Goal: Task Accomplishment & Management: Manage account settings

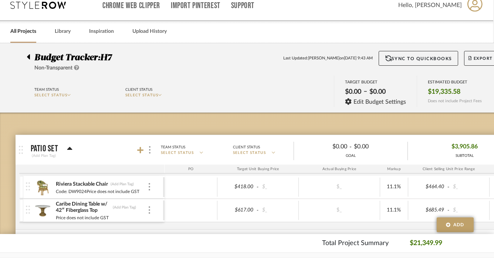
scroll to position [0, 1]
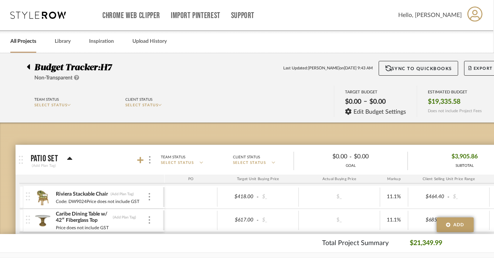
click at [29, 67] on icon at bounding box center [28, 66] width 3 height 5
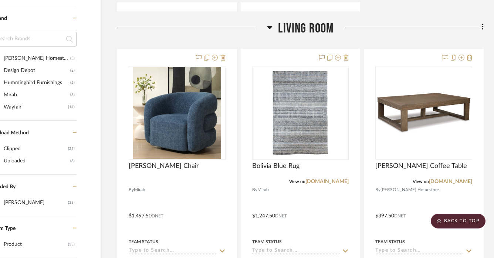
scroll to position [527, 38]
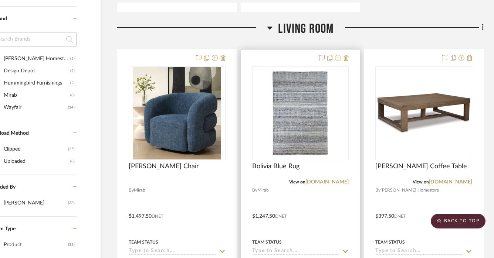
click at [338, 59] on icon at bounding box center [338, 58] width 6 height 6
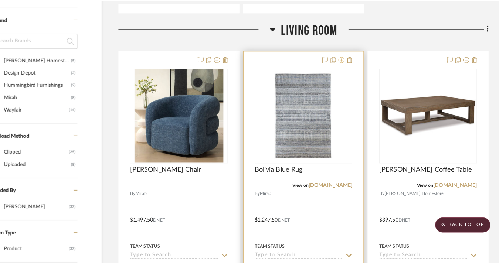
scroll to position [0, 0]
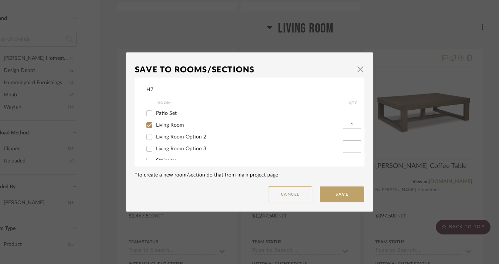
click at [198, 140] on span "Living Room Option 2" at bounding box center [181, 137] width 50 height 5
click at [155, 140] on input "Living Room Option 2" at bounding box center [149, 137] width 12 height 12
checkbox input "true"
type input "1"
click at [196, 151] on span "Living Room Option 3" at bounding box center [181, 148] width 50 height 5
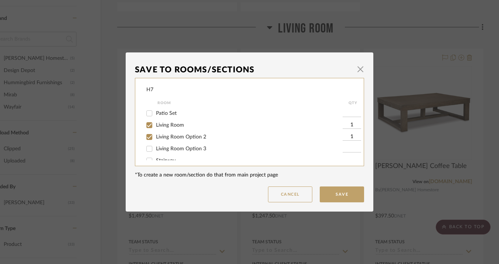
click at [155, 151] on input "Living Room Option 3" at bounding box center [149, 149] width 12 height 12
checkbox input "true"
type input "1"
click at [328, 193] on button "Save" at bounding box center [342, 195] width 44 height 16
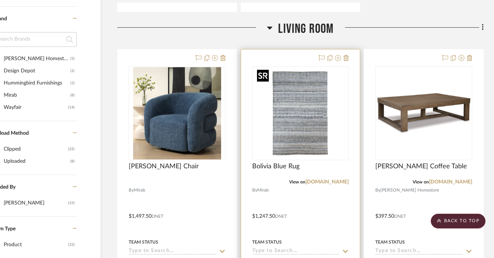
click at [317, 125] on img "0" at bounding box center [300, 113] width 92 height 92
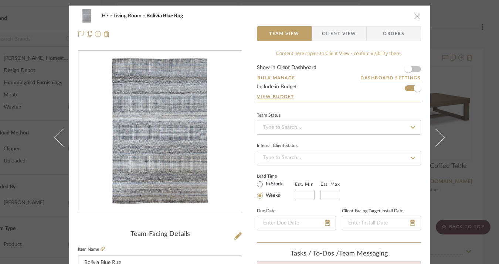
click at [417, 15] on icon "close" at bounding box center [418, 16] width 6 height 6
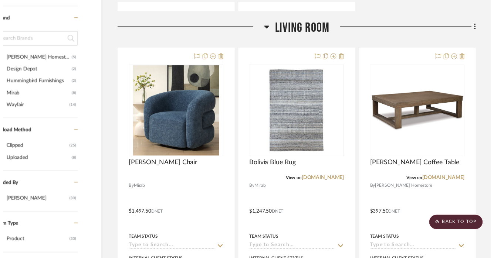
scroll to position [527, 38]
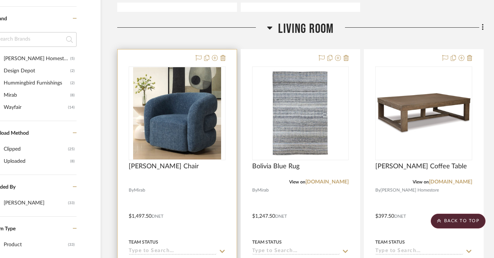
click at [226, 59] on div at bounding box center [177, 212] width 119 height 324
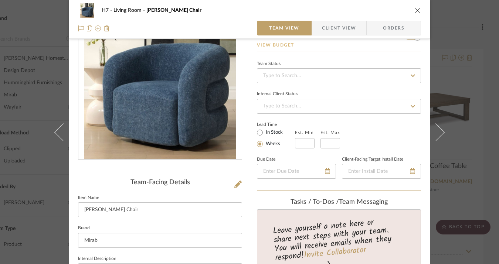
scroll to position [38, 0]
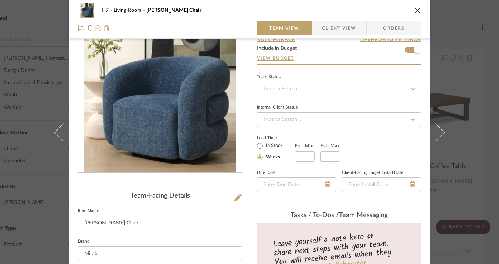
click at [415, 12] on icon "close" at bounding box center [418, 10] width 6 height 6
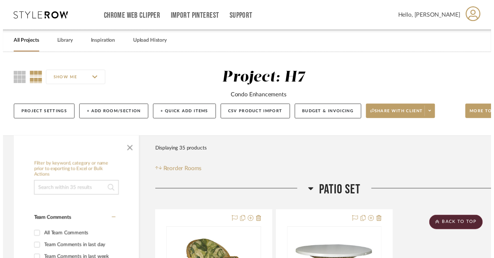
scroll to position [527, 38]
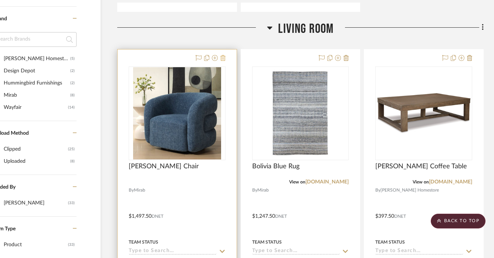
click at [224, 58] on icon at bounding box center [222, 58] width 5 height 6
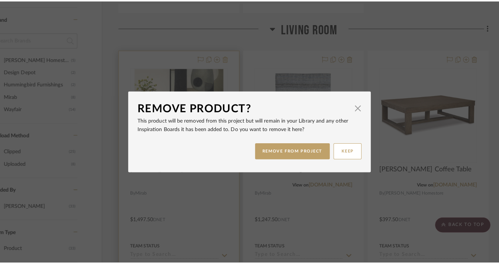
scroll to position [0, 0]
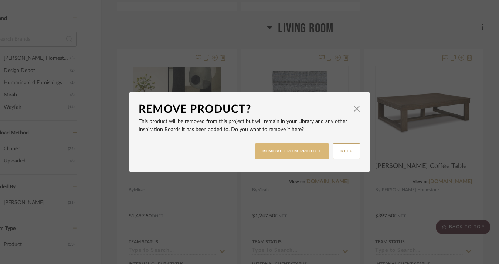
click at [263, 148] on button "REMOVE FROM PROJECT" at bounding box center [292, 151] width 74 height 16
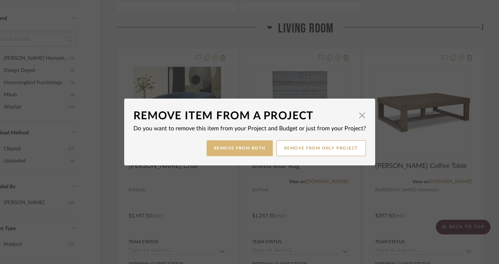
click at [247, 152] on button "Remove from Both" at bounding box center [240, 149] width 66 height 16
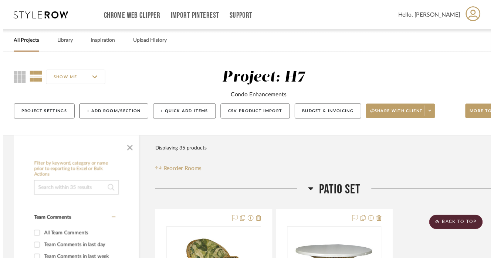
scroll to position [527, 38]
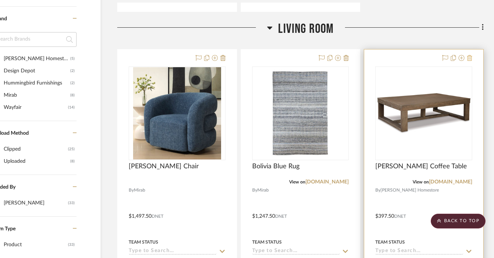
click at [471, 57] on icon at bounding box center [469, 58] width 5 height 6
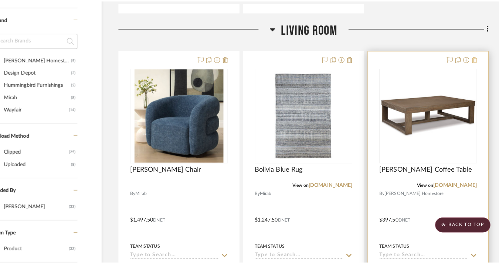
scroll to position [0, 0]
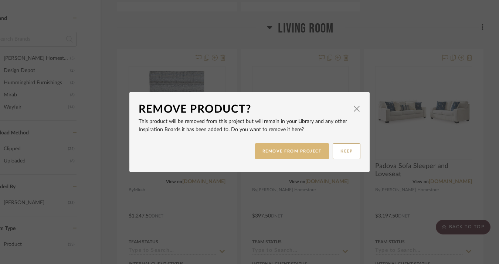
click at [311, 154] on button "REMOVE FROM PROJECT" at bounding box center [292, 151] width 74 height 16
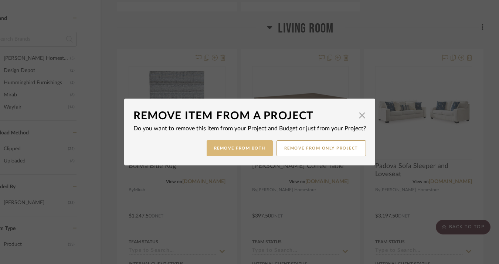
click at [252, 150] on button "Remove from Both" at bounding box center [240, 149] width 66 height 16
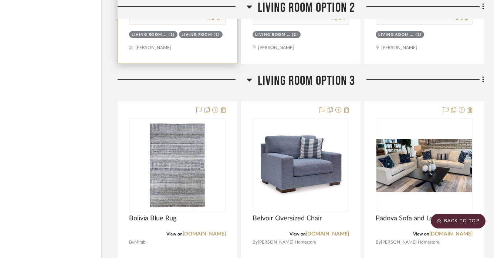
scroll to position [1197, 38]
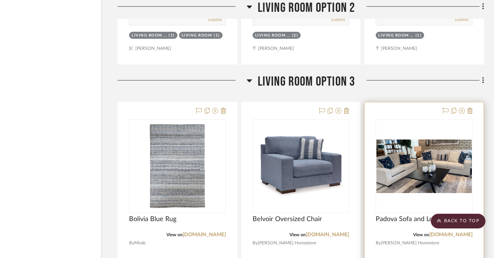
click at [465, 108] on div at bounding box center [456, 111] width 33 height 9
click at [462, 111] on icon at bounding box center [462, 111] width 6 height 6
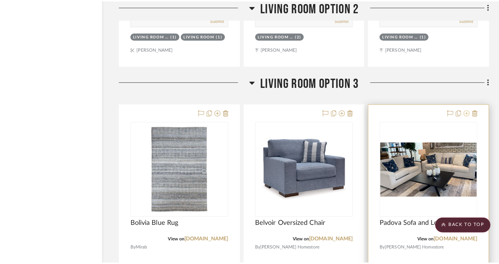
scroll to position [0, 0]
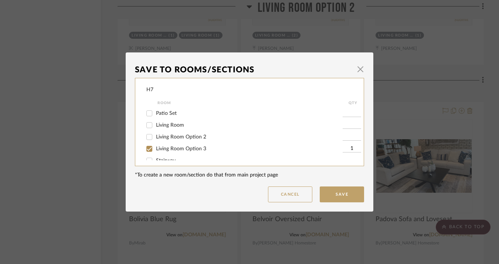
click at [204, 138] on label "Living Room Option 2" at bounding box center [249, 137] width 187 height 6
click at [155, 138] on input "Living Room Option 2" at bounding box center [149, 137] width 12 height 12
checkbox input "true"
type input "1"
click at [196, 149] on span "Living Room Option 3" at bounding box center [181, 148] width 50 height 5
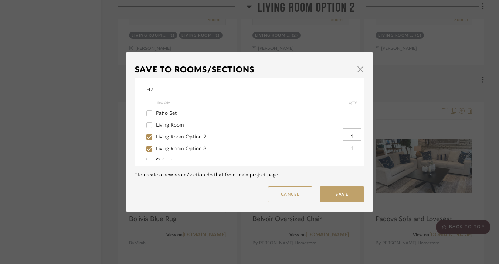
click at [155, 149] on input "Living Room Option 3" at bounding box center [149, 149] width 12 height 12
checkbox input "false"
click at [332, 194] on button "Save" at bounding box center [342, 195] width 44 height 16
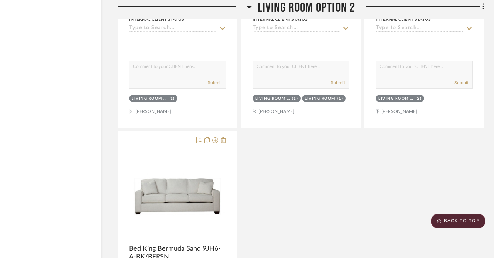
scroll to position [1136, 38]
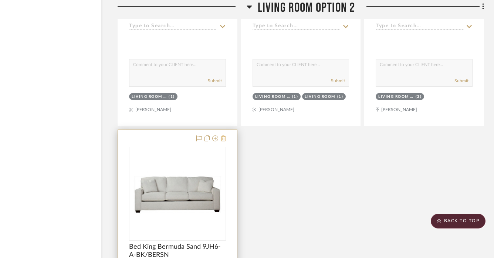
click at [225, 140] on icon at bounding box center [223, 139] width 5 height 6
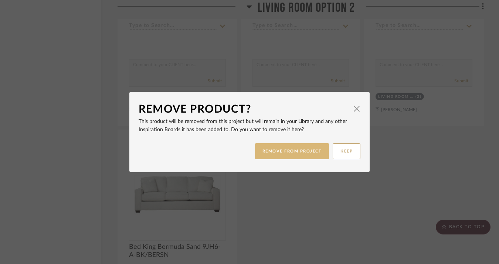
click at [284, 154] on button "REMOVE FROM PROJECT" at bounding box center [292, 151] width 74 height 16
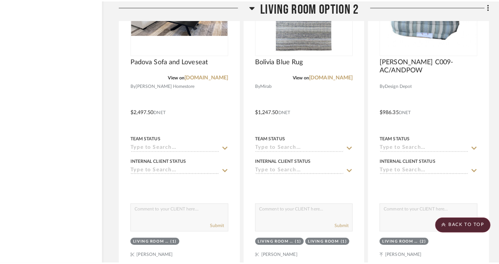
scroll to position [0, 0]
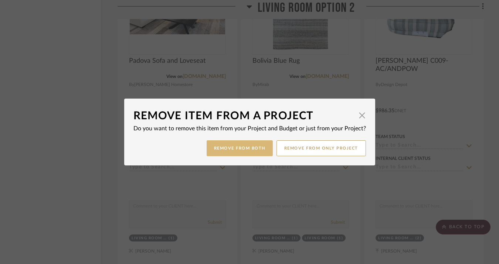
click at [256, 152] on button "Remove from Both" at bounding box center [240, 149] width 66 height 16
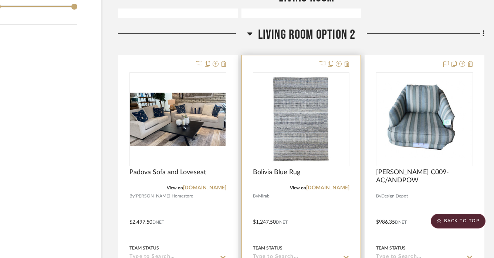
scroll to position [872, 38]
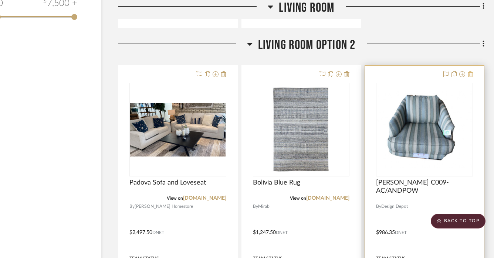
click at [469, 75] on icon at bounding box center [470, 74] width 5 height 6
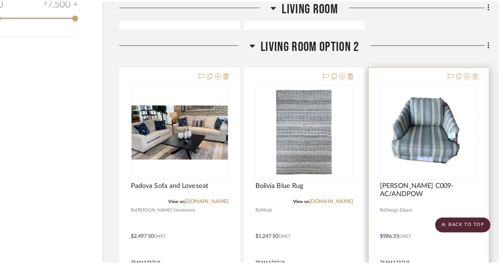
scroll to position [0, 0]
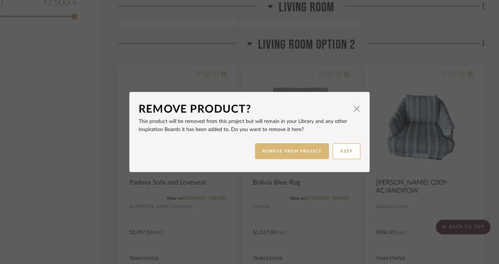
click at [308, 151] on button "REMOVE FROM PROJECT" at bounding box center [292, 151] width 74 height 16
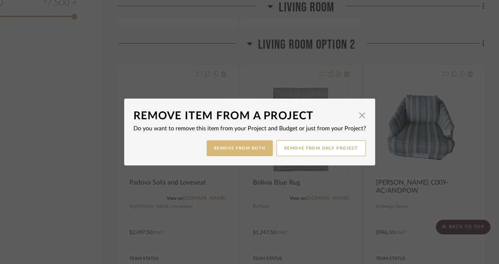
click at [248, 149] on button "Remove from Both" at bounding box center [240, 149] width 66 height 16
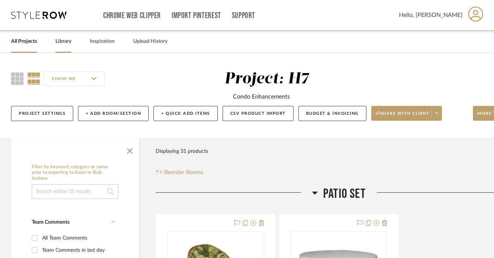
click at [58, 43] on link "Library" at bounding box center [63, 42] width 16 height 10
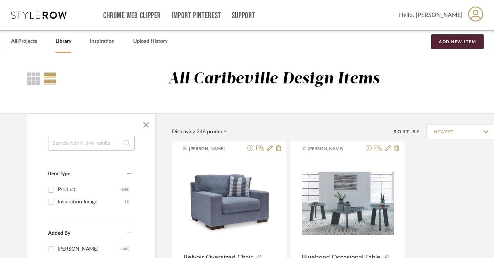
click at [68, 142] on input at bounding box center [91, 143] width 87 height 15
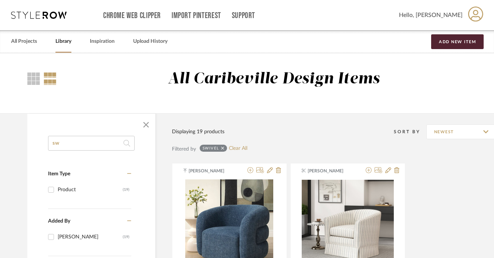
type input "s"
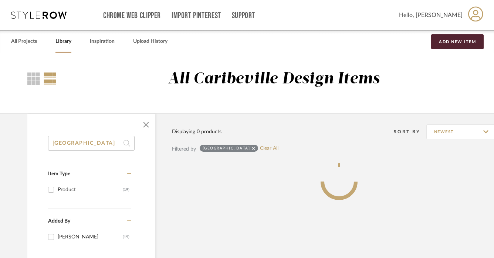
type input "[GEOGRAPHIC_DATA]"
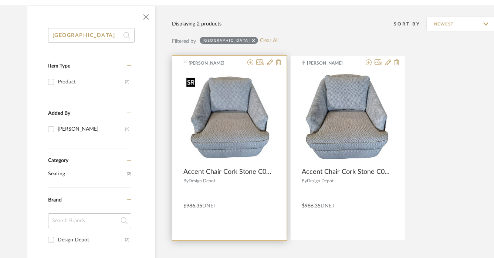
scroll to position [109, 0]
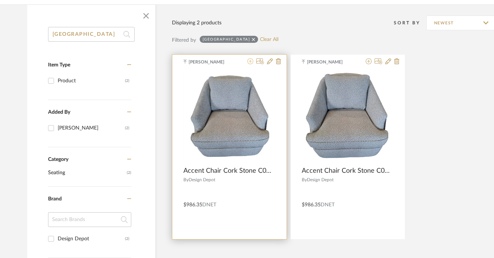
click at [251, 63] on icon at bounding box center [250, 61] width 6 height 6
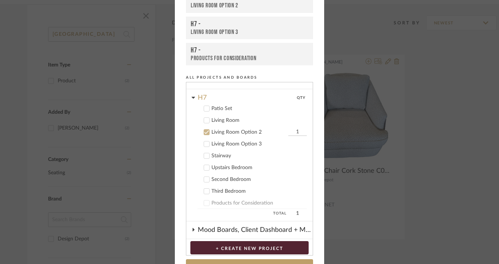
scroll to position [70, 0]
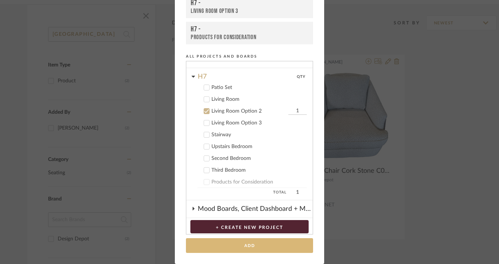
click at [238, 246] on button "Add" at bounding box center [249, 246] width 127 height 15
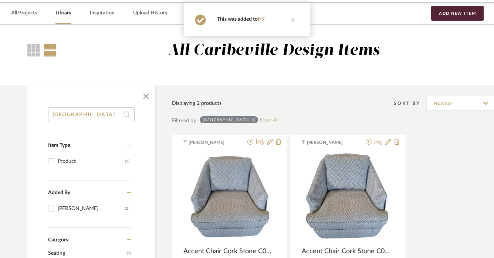
scroll to position [0, 0]
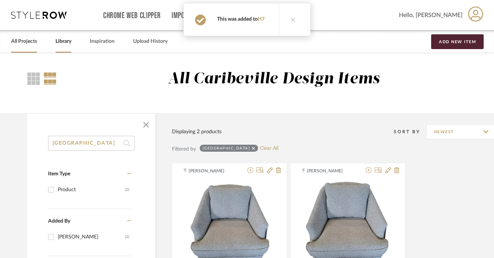
click at [25, 39] on link "All Projects" at bounding box center [24, 42] width 26 height 10
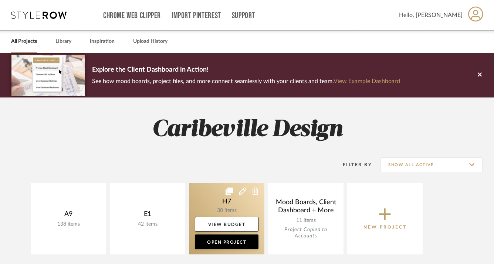
click at [234, 211] on link at bounding box center [226, 218] width 75 height 71
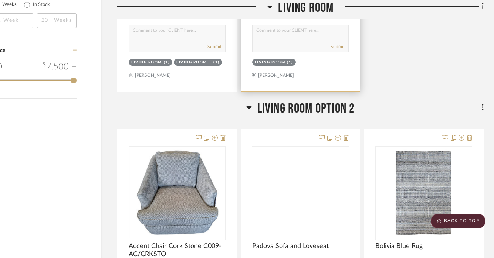
scroll to position [833, 38]
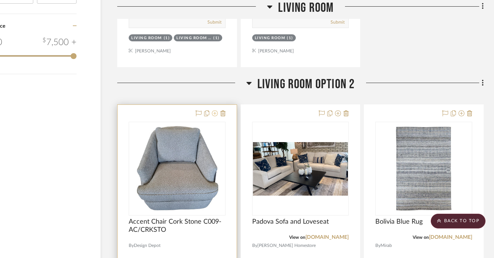
click at [216, 112] on icon at bounding box center [215, 114] width 6 height 6
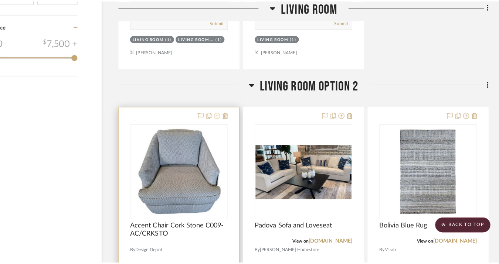
scroll to position [0, 0]
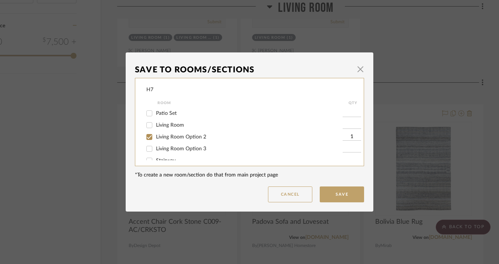
click at [176, 126] on span "Living Room" at bounding box center [170, 125] width 28 height 5
click at [155, 126] on input "Living Room" at bounding box center [149, 125] width 12 height 12
checkbox input "true"
type input "1"
click at [334, 200] on button "Save" at bounding box center [342, 195] width 44 height 16
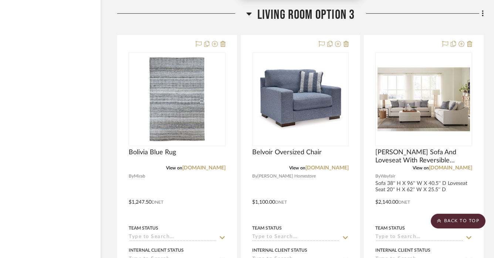
scroll to position [1264, 38]
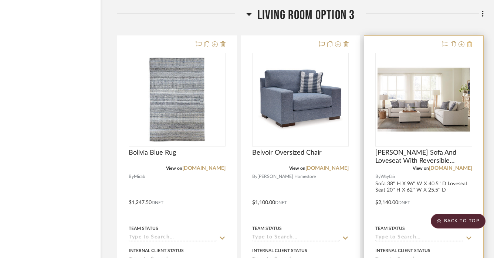
click at [471, 42] on icon at bounding box center [469, 44] width 5 height 6
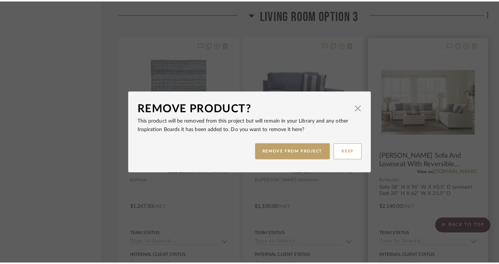
scroll to position [0, 0]
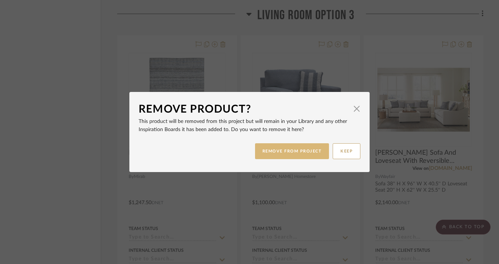
click at [302, 153] on button "REMOVE FROM PROJECT" at bounding box center [292, 151] width 74 height 16
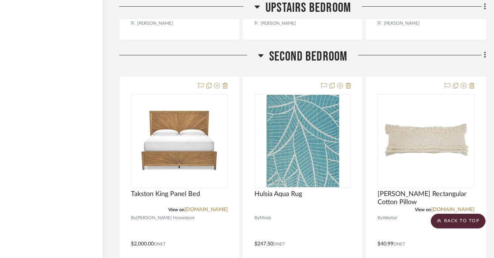
scroll to position [2594, 36]
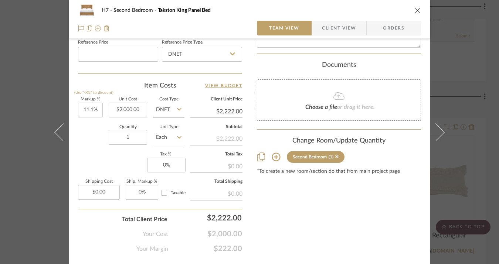
scroll to position [423, 0]
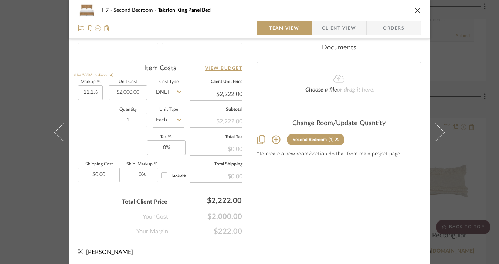
click at [416, 13] on icon "close" at bounding box center [418, 10] width 6 height 6
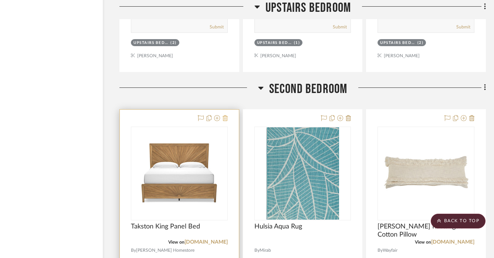
click at [226, 115] on icon at bounding box center [225, 118] width 5 height 6
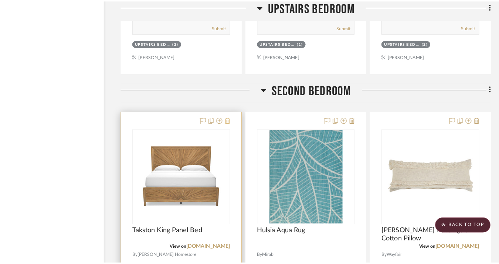
scroll to position [0, 0]
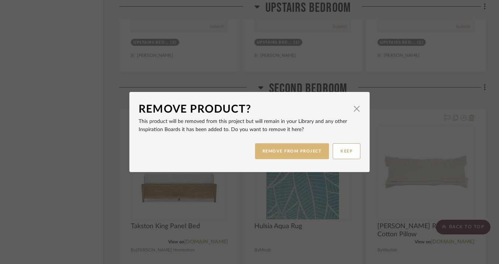
click at [283, 151] on button "REMOVE FROM PROJECT" at bounding box center [292, 151] width 74 height 16
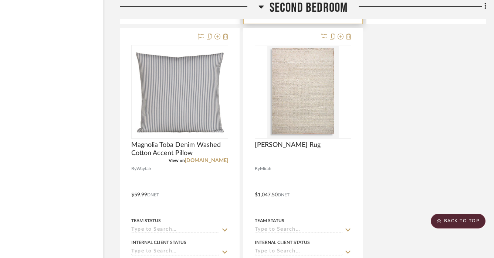
scroll to position [3015, 36]
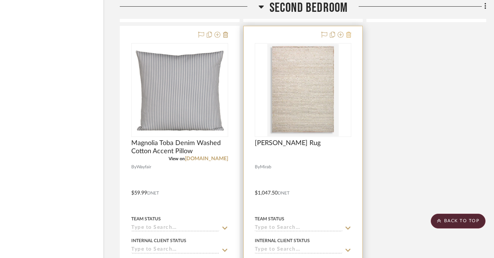
click at [351, 33] on icon at bounding box center [348, 35] width 5 height 6
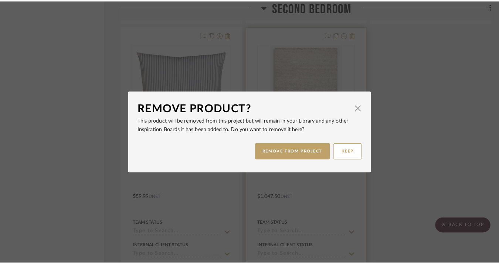
scroll to position [0, 0]
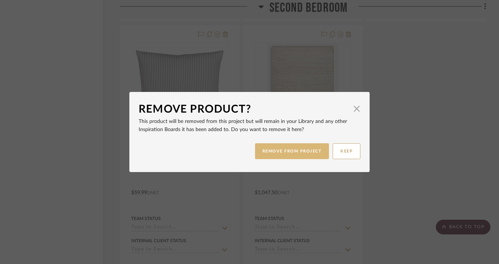
click at [310, 154] on button "REMOVE FROM PROJECT" at bounding box center [292, 151] width 74 height 16
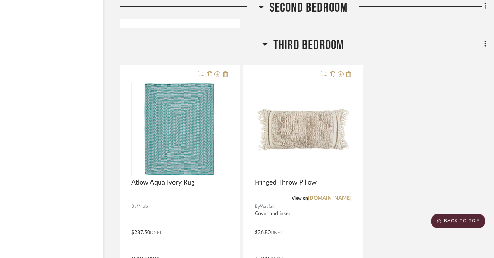
scroll to position [3321, 36]
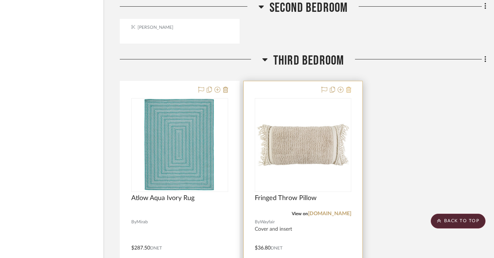
click at [349, 87] on icon at bounding box center [348, 90] width 5 height 6
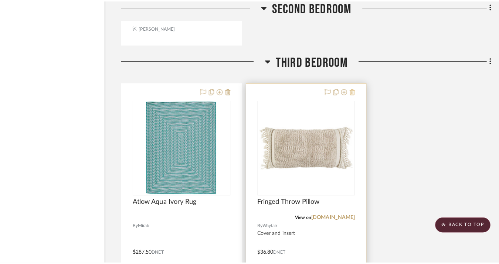
scroll to position [0, 0]
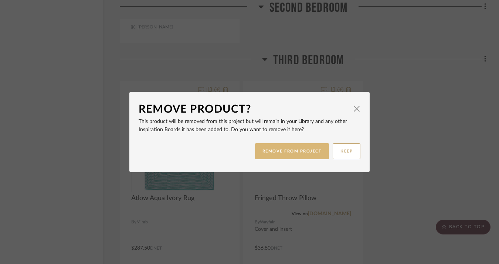
click at [312, 152] on button "REMOVE FROM PROJECT" at bounding box center [292, 151] width 74 height 16
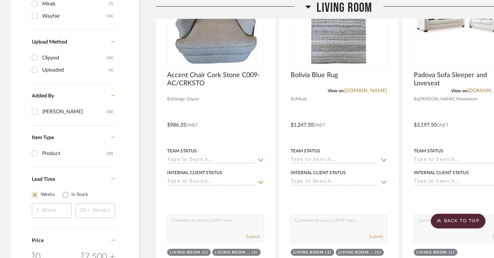
scroll to position [632, 0]
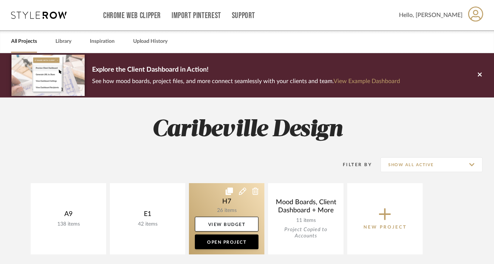
click at [230, 211] on link at bounding box center [226, 218] width 75 height 71
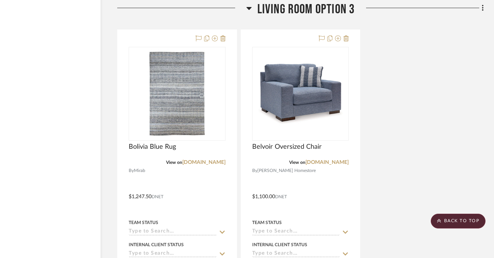
scroll to position [1260, 38]
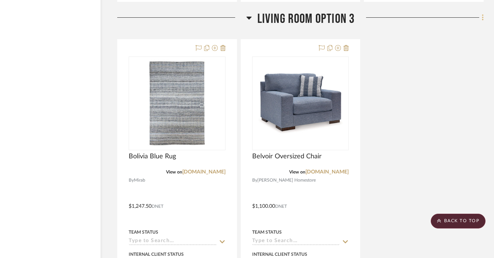
click at [482, 20] on icon at bounding box center [482, 17] width 1 height 6
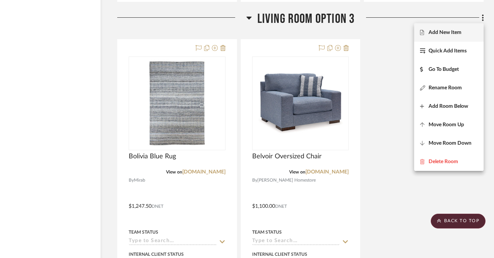
click at [447, 33] on span "Add New Item" at bounding box center [445, 33] width 33 height 6
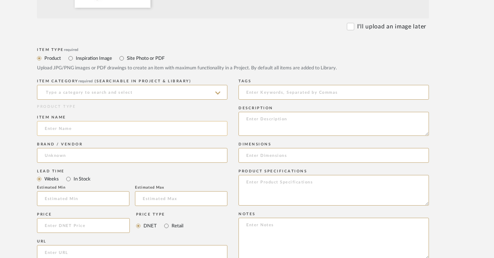
scroll to position [294, 33]
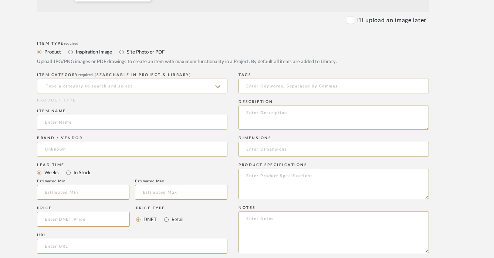
click at [173, 128] on input at bounding box center [132, 122] width 190 height 15
type input "Belvoir Snowset"
click at [220, 88] on icon at bounding box center [217, 87] width 5 height 6
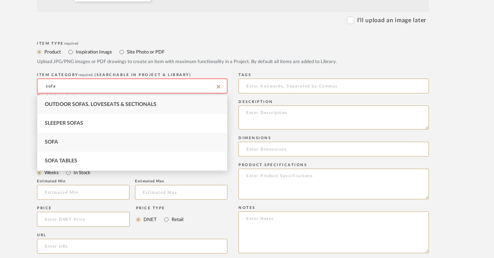
click at [162, 139] on div "Sofa" at bounding box center [132, 142] width 190 height 19
type input "Sofa"
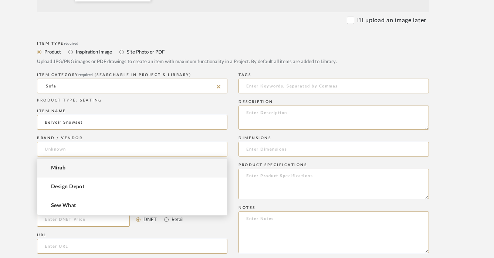
click at [134, 149] on input at bounding box center [132, 149] width 190 height 15
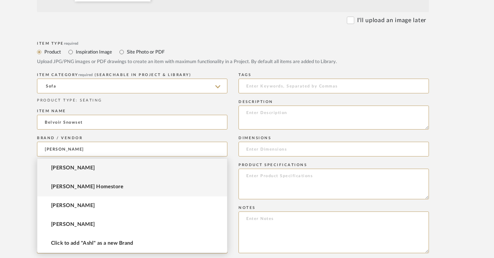
click at [78, 192] on mat-option "[PERSON_NAME] Homestore" at bounding box center [132, 187] width 190 height 19
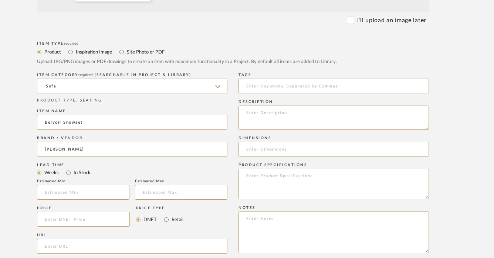
type input "[PERSON_NAME] Homestore"
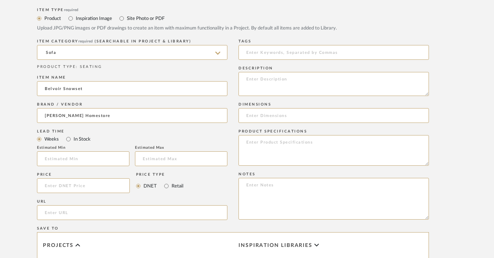
scroll to position [334, 33]
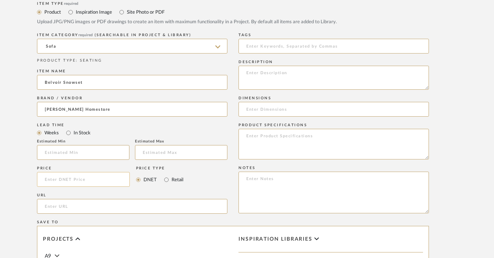
click at [82, 184] on input at bounding box center [83, 179] width 93 height 15
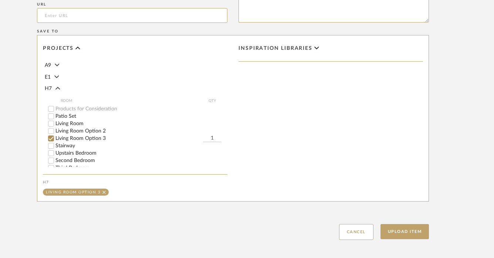
scroll to position [525, 33]
type input "$2,380.00"
click at [409, 235] on button "Upload Item" at bounding box center [405, 231] width 49 height 15
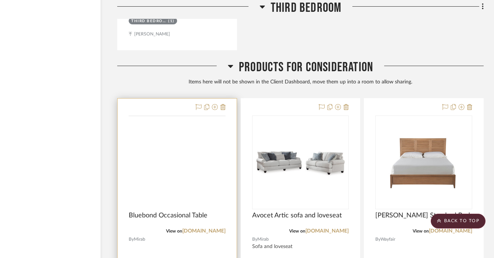
scroll to position [3677, 38]
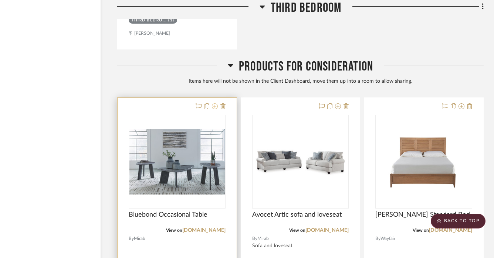
click at [213, 104] on icon at bounding box center [215, 107] width 6 height 6
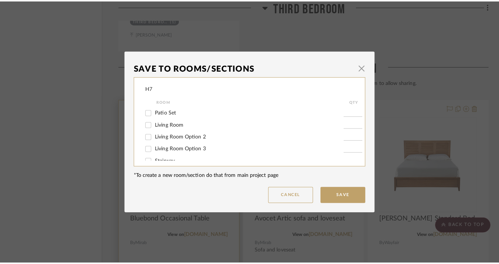
scroll to position [0, 0]
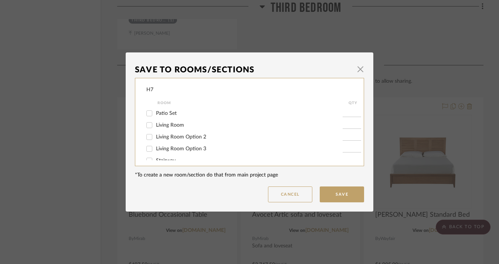
click at [174, 128] on span "Living Room" at bounding box center [170, 125] width 28 height 5
click at [155, 128] on input "Living Room" at bounding box center [149, 125] width 12 height 12
checkbox input "true"
type input "1"
click at [174, 135] on span "Living Room Option 2" at bounding box center [181, 137] width 50 height 5
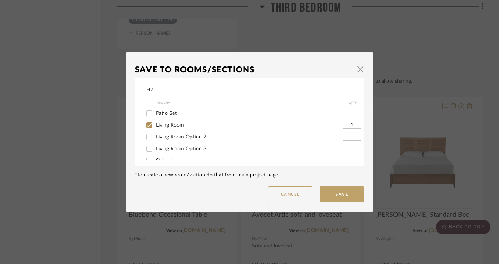
click at [155, 135] on input "Living Room Option 2" at bounding box center [149, 137] width 12 height 12
checkbox input "true"
type input "1"
click at [173, 148] on span "Living Room Option 3" at bounding box center [181, 148] width 50 height 5
click at [155, 148] on input "Living Room Option 3" at bounding box center [149, 149] width 12 height 12
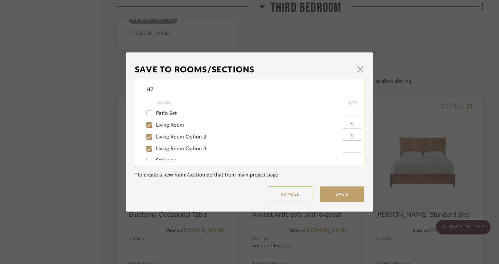
checkbox input "true"
type input "1"
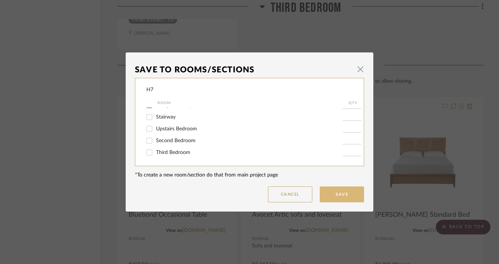
click at [332, 194] on button "Save" at bounding box center [342, 195] width 44 height 16
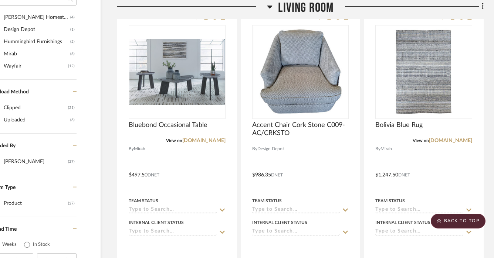
scroll to position [558, 38]
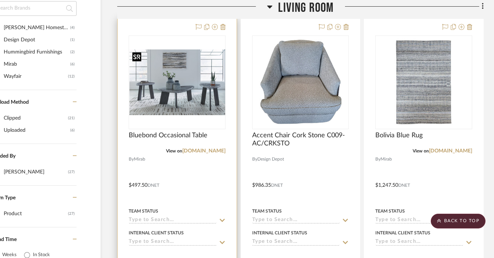
click at [195, 92] on img "0" at bounding box center [177, 83] width 96 height 66
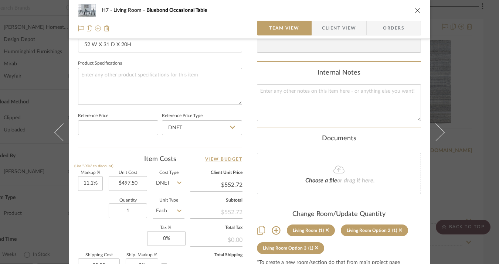
scroll to position [334, 0]
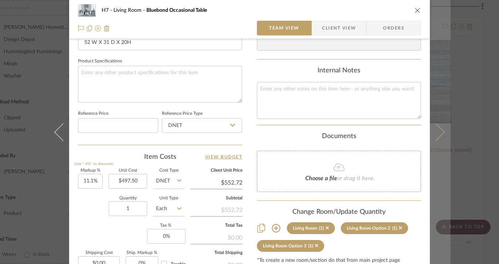
click at [434, 129] on icon at bounding box center [436, 132] width 18 height 18
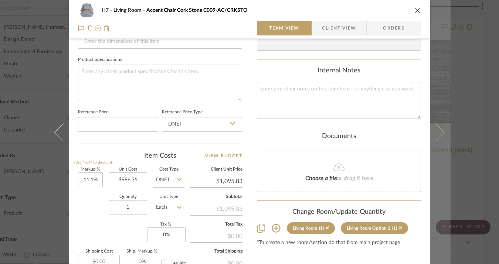
click at [437, 131] on icon at bounding box center [436, 132] width 18 height 18
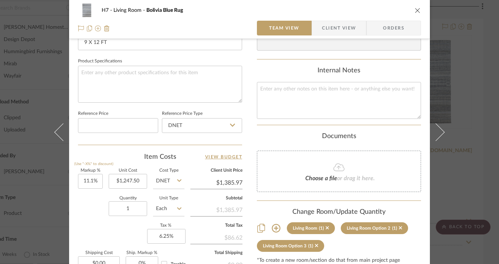
click at [437, 131] on icon at bounding box center [436, 132] width 18 height 18
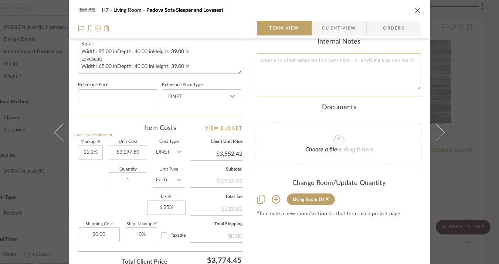
scroll to position [394, 0]
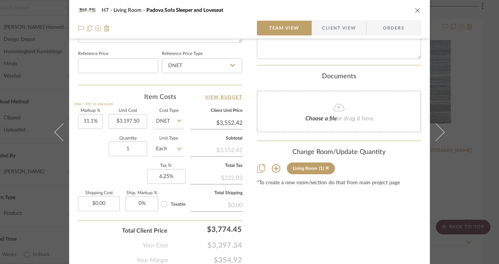
click at [417, 9] on icon "close" at bounding box center [418, 10] width 6 height 6
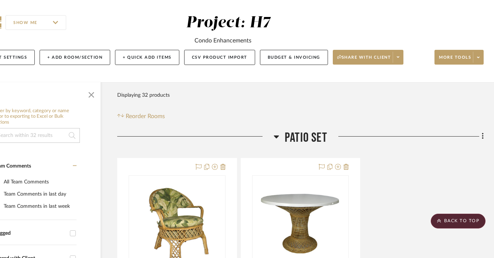
scroll to position [0, 38]
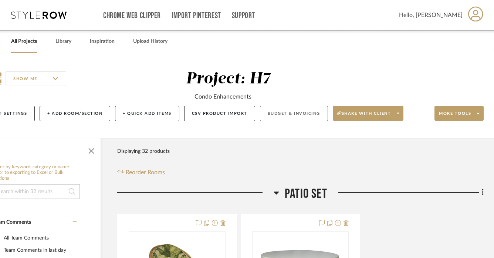
click at [270, 118] on button "Budget & Invoicing" at bounding box center [294, 113] width 68 height 15
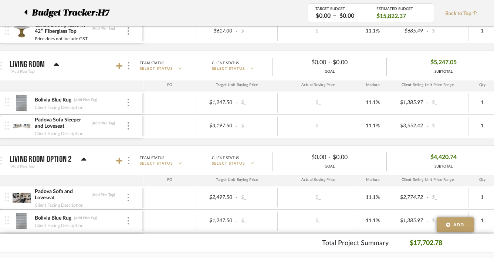
scroll to position [190, 22]
click at [120, 67] on icon at bounding box center [119, 65] width 7 height 7
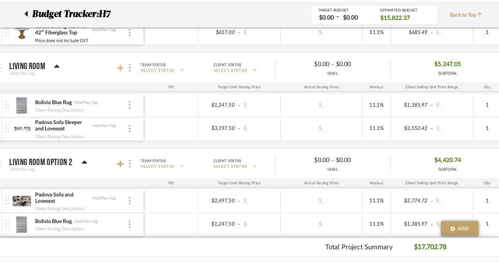
scroll to position [0, 0]
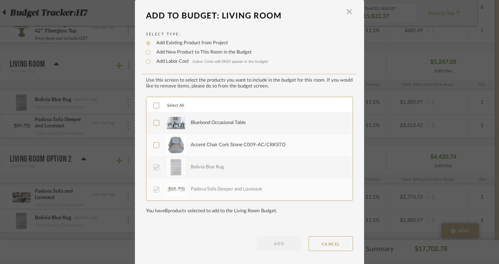
click at [198, 146] on div "Accent Chair Cork Stone C009-AC/CRKSTO" at bounding box center [238, 145] width 95 height 7
click at [206, 127] on div "Bluebond Occasional Table" at bounding box center [218, 122] width 55 height 7
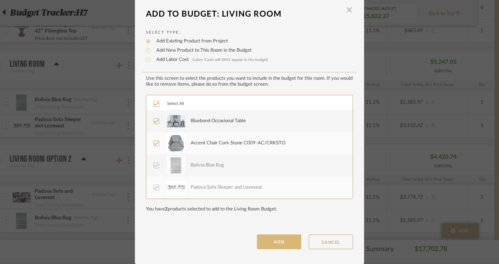
click at [286, 244] on button "ADD" at bounding box center [279, 242] width 44 height 15
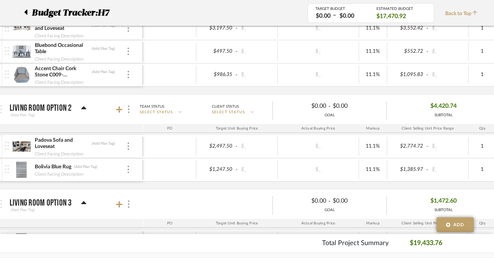
scroll to position [291, 22]
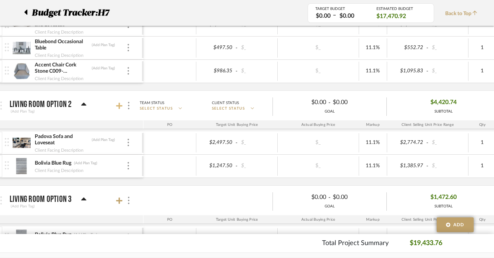
click at [118, 106] on icon at bounding box center [119, 106] width 7 height 7
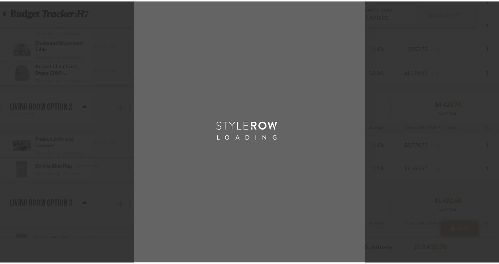
scroll to position [0, 0]
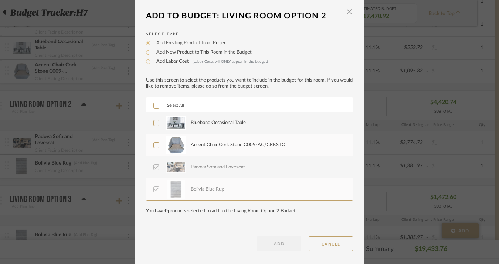
click at [191, 152] on div "Accent Chair Cork Stone C009-AC/CRKSTO" at bounding box center [267, 145] width 153 height 18
click at [207, 124] on div "Bluebond Occasional Table" at bounding box center [218, 122] width 55 height 7
click at [274, 244] on button "ADD" at bounding box center [279, 244] width 44 height 15
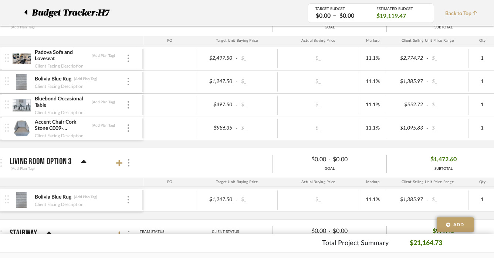
scroll to position [400, 22]
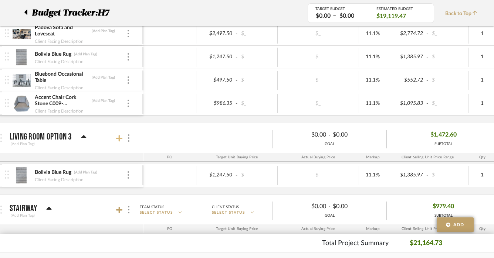
click at [121, 137] on icon at bounding box center [119, 138] width 7 height 7
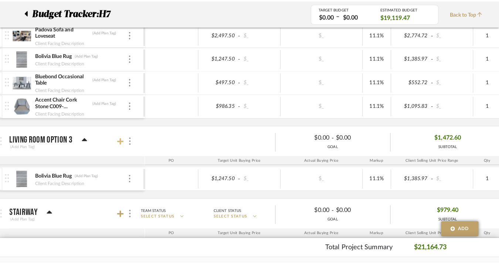
scroll to position [0, 0]
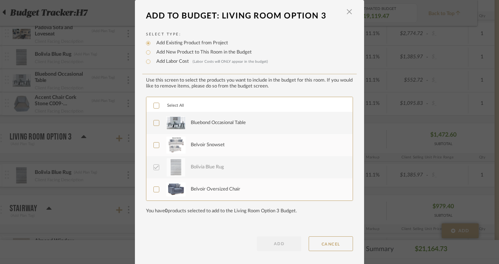
click at [197, 147] on div "Belvoir Snowset" at bounding box center [208, 145] width 34 height 7
click at [194, 127] on div "Bluebond Occasional Table" at bounding box center [218, 122] width 55 height 7
click at [195, 192] on div "Belvoir Oversized Chair" at bounding box center [216, 189] width 50 height 7
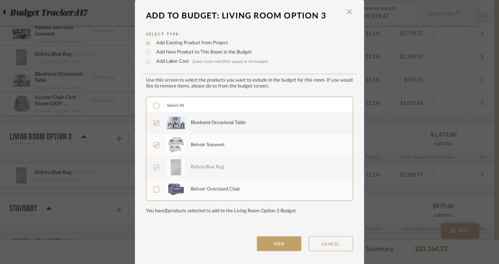
click at [266, 240] on button "ADD" at bounding box center [279, 244] width 44 height 15
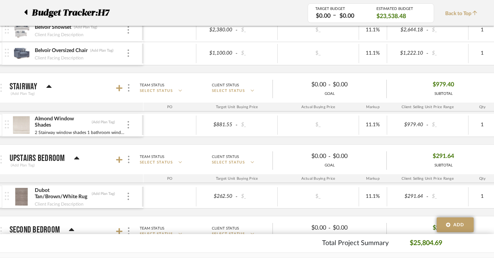
scroll to position [598, 22]
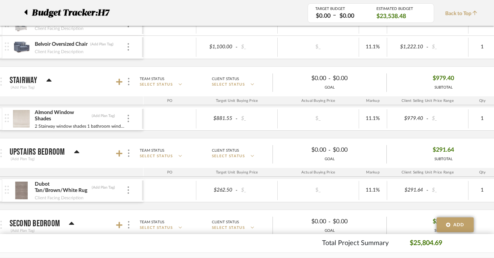
click at [30, 79] on p "Stairway" at bounding box center [24, 80] width 28 height 9
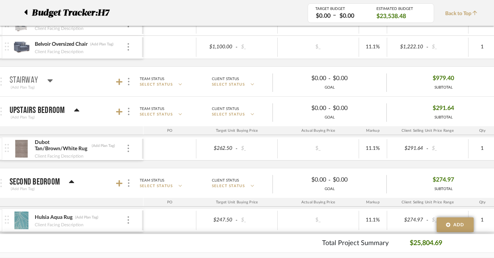
click at [49, 78] on icon at bounding box center [50, 80] width 6 height 9
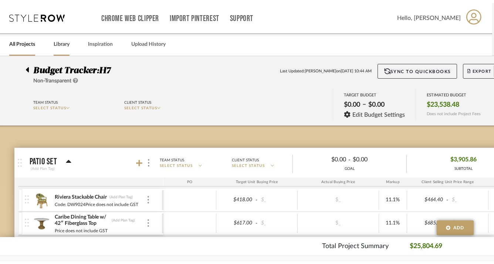
scroll to position [0, 0]
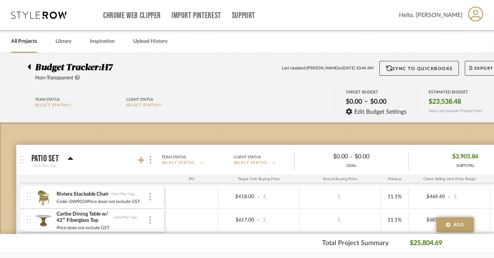
click at [24, 45] on link "All Projects" at bounding box center [24, 42] width 26 height 10
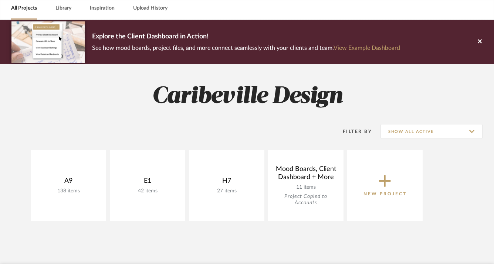
scroll to position [42, 0]
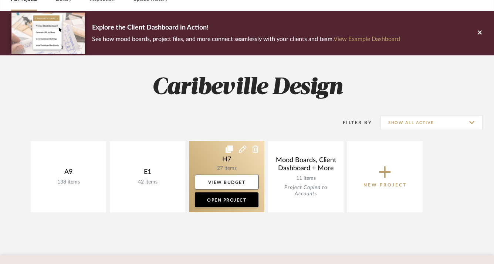
click at [225, 158] on link at bounding box center [226, 176] width 75 height 71
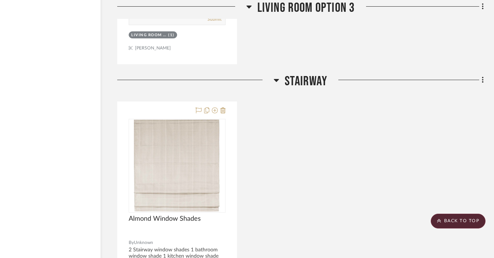
scroll to position [2546, 38]
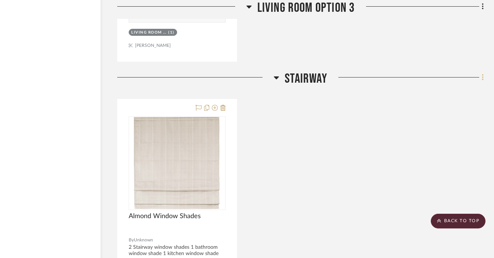
click at [483, 76] on icon at bounding box center [482, 77] width 1 height 6
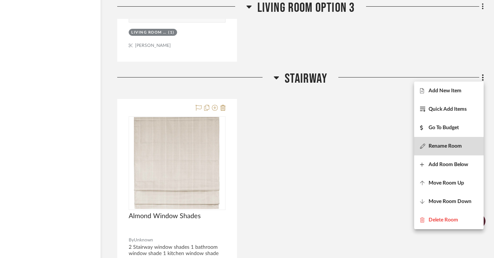
click at [446, 145] on span "Rename Room" at bounding box center [445, 146] width 33 height 6
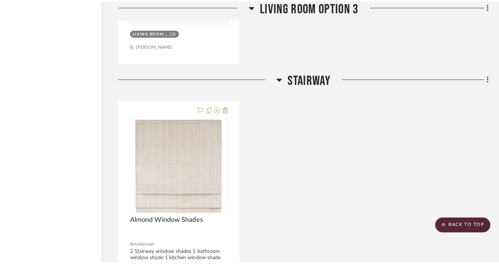
scroll to position [0, 0]
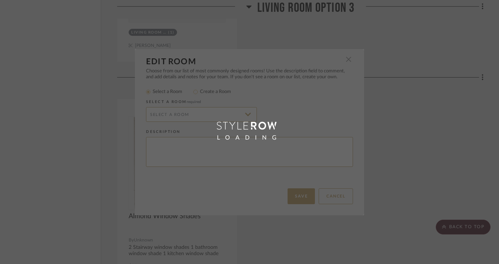
radio input "false"
radio input "true"
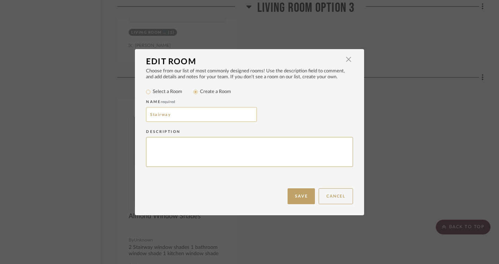
click at [221, 113] on input "Stairway" at bounding box center [201, 114] width 111 height 15
type input "S"
type input "Window Shades"
click at [205, 143] on textarea at bounding box center [249, 152] width 207 height 30
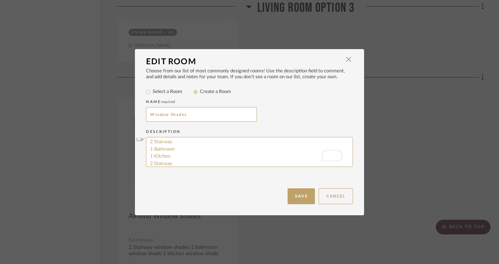
drag, startPoint x: 179, startPoint y: 143, endPoint x: 139, endPoint y: 142, distance: 39.2
click at [139, 142] on div "Choose from our list of most commonly designed rooms! Use the description field…" at bounding box center [249, 128] width 229 height 120
type textarea "1 Bathroom 1 Kitchen 2 Stairway"
click at [290, 197] on button "Save" at bounding box center [301, 197] width 27 height 16
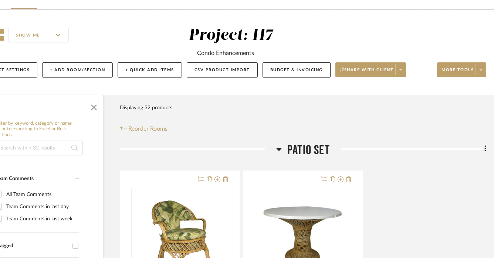
scroll to position [44, 10]
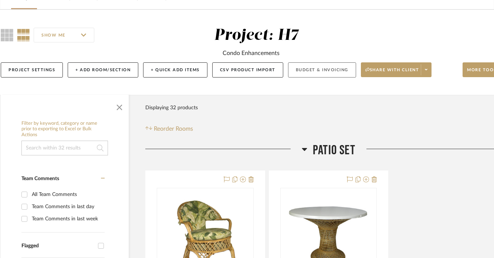
click at [337, 70] on button "Budget & Invoicing" at bounding box center [322, 69] width 68 height 15
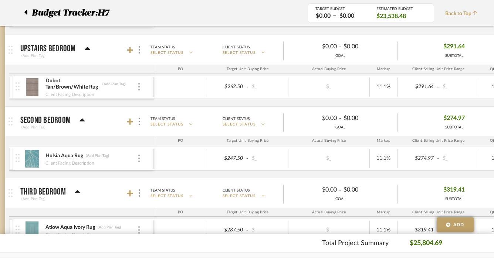
scroll to position [695, 11]
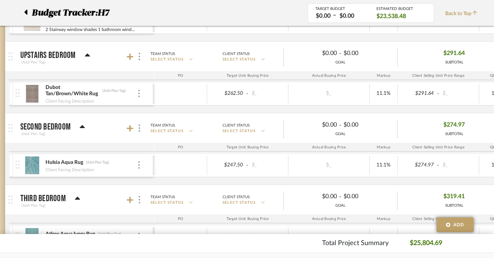
click at [126, 57] on mat-panel-title "Upstairs Bedroom (Add Plan Tag)" at bounding box center [85, 57] width 130 height 18
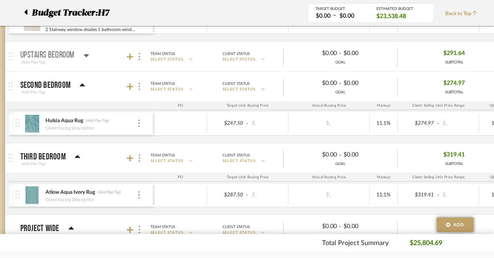
click at [126, 57] on mat-panel-title "Upstairs Bedroom (Add Plan Tag)" at bounding box center [85, 57] width 130 height 18
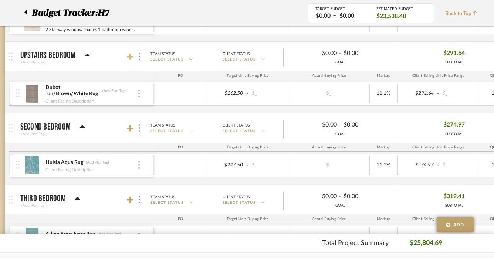
click at [130, 55] on icon at bounding box center [130, 57] width 7 height 7
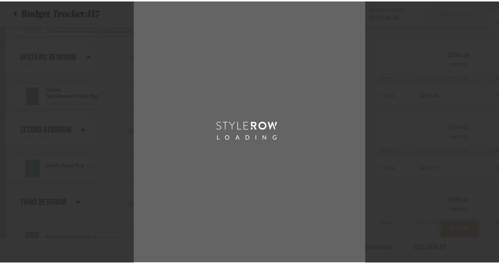
scroll to position [0, 0]
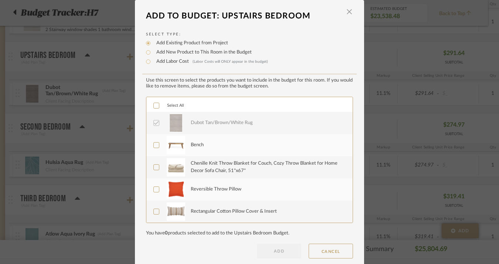
click at [205, 151] on div "Bench" at bounding box center [267, 145] width 153 height 18
click at [208, 169] on div "Chenille Knit Throw Blanket for Couch, Cozy Throw Blanket for Home Decor Sofa C…" at bounding box center [267, 167] width 153 height 14
click at [209, 198] on div "Reversible Throw Pillow" at bounding box center [267, 189] width 153 height 18
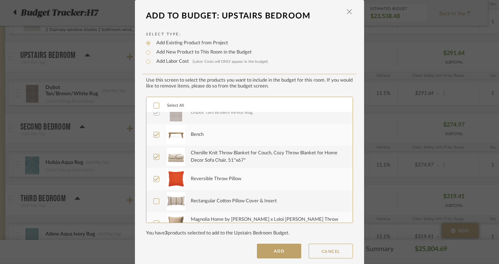
scroll to position [22, 0]
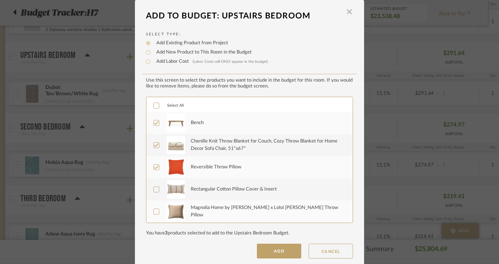
click at [210, 191] on div "Rectangular Cotton Pillow Cover & Insert" at bounding box center [234, 189] width 86 height 7
click at [209, 212] on div "Magnolia Home by [PERSON_NAME] x Loloi [PERSON_NAME] Throw Pillow" at bounding box center [267, 211] width 153 height 14
click at [259, 255] on button "ADD" at bounding box center [279, 251] width 44 height 15
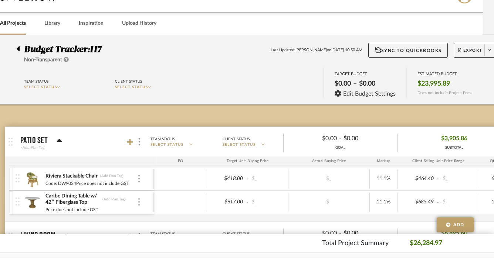
scroll to position [10, 11]
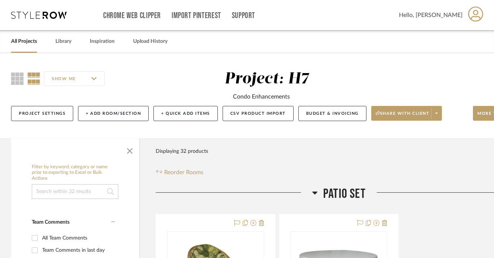
scroll to position [0, 38]
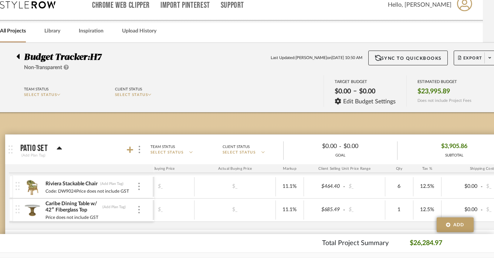
click at [18, 56] on icon at bounding box center [18, 56] width 3 height 5
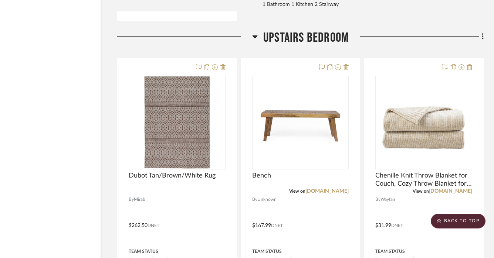
scroll to position [2962, 38]
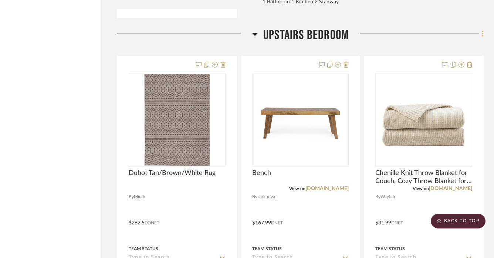
click at [482, 35] on icon at bounding box center [483, 34] width 2 height 8
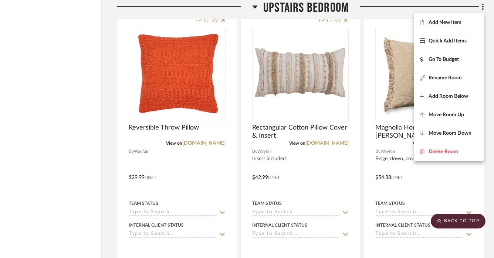
scroll to position [3342, 38]
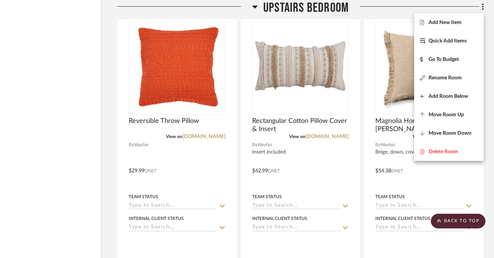
click at [181, 81] on div at bounding box center [247, 129] width 494 height 258
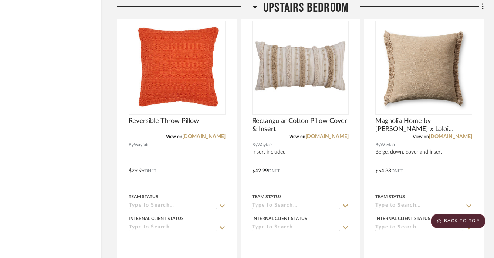
click at [181, 81] on img "0" at bounding box center [177, 68] width 92 height 92
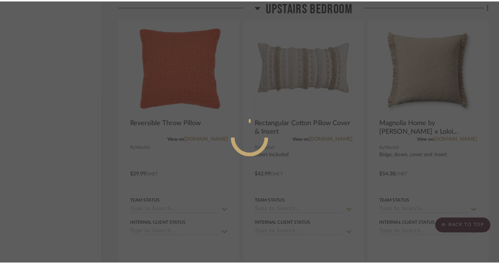
scroll to position [0, 0]
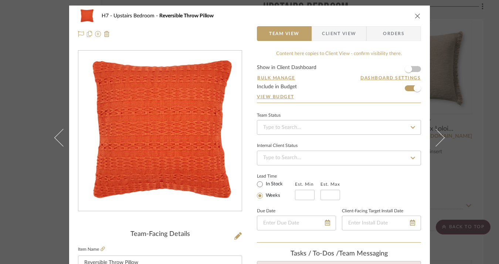
click at [415, 14] on icon "close" at bounding box center [418, 16] width 6 height 6
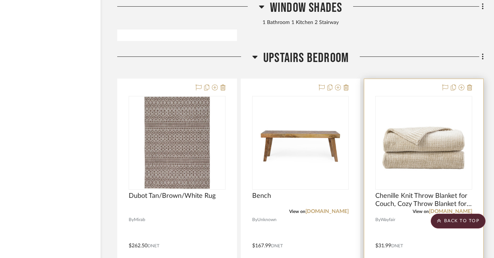
scroll to position [2937, 38]
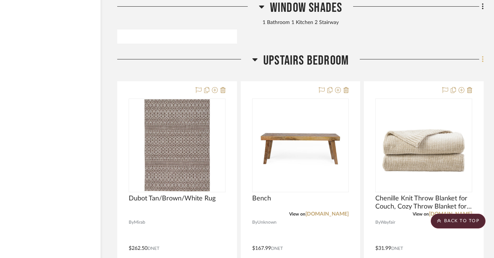
click at [482, 60] on icon at bounding box center [483, 59] width 2 height 8
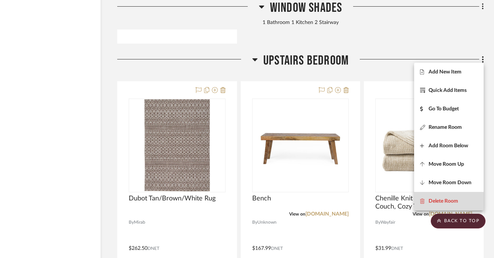
click at [433, 201] on span "Delete Room" at bounding box center [444, 201] width 30 height 6
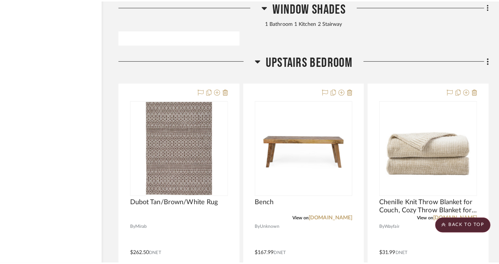
scroll to position [0, 0]
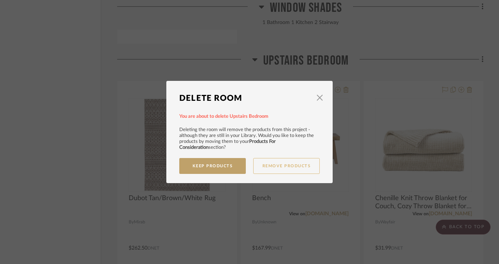
click at [272, 168] on button "Remove Products" at bounding box center [286, 166] width 67 height 16
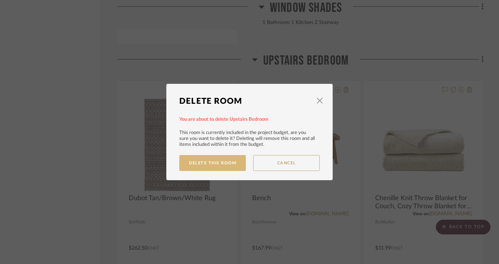
click at [224, 167] on button "Delete This Room" at bounding box center [212, 163] width 67 height 16
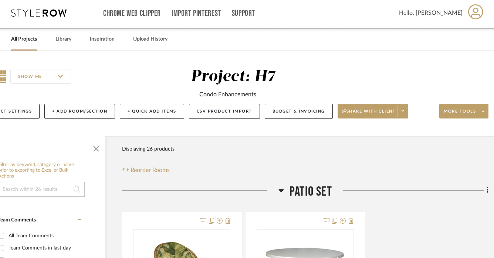
scroll to position [2, 33]
click at [283, 115] on button "Budget & Invoicing" at bounding box center [300, 111] width 68 height 15
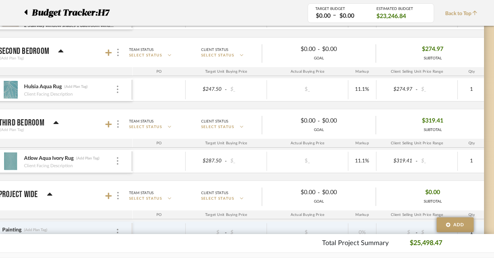
scroll to position [701, 33]
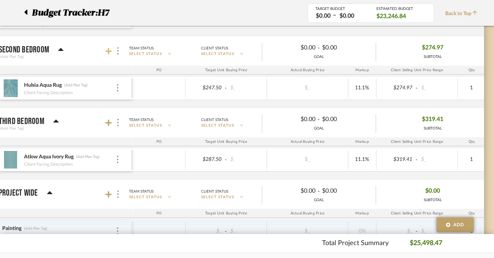
click at [111, 53] on icon at bounding box center [108, 51] width 7 height 7
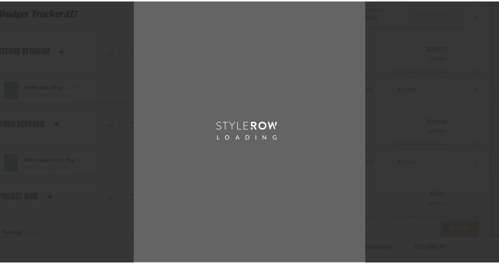
scroll to position [0, 0]
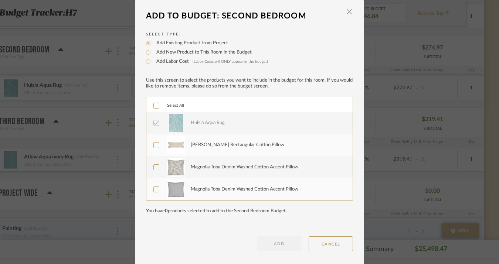
click at [212, 149] on div "[PERSON_NAME] Rectangular Cotton Pillow" at bounding box center [238, 145] width 94 height 7
click at [212, 167] on div "Magnolia Toba Denim Washed Cotton Accent Pillow" at bounding box center [245, 167] width 108 height 7
click at [212, 190] on div "Magnolia Toba Denim Washed Cotton Accent Pillow" at bounding box center [245, 189] width 108 height 7
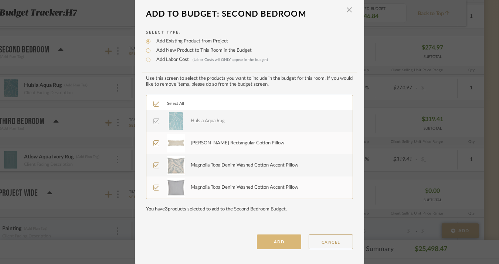
click at [277, 246] on button "ADD" at bounding box center [279, 242] width 44 height 15
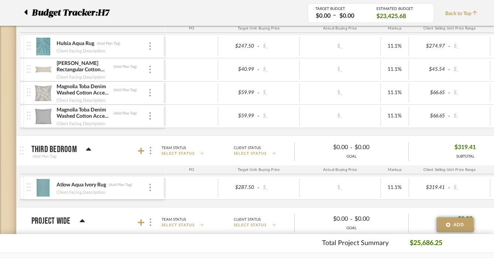
scroll to position [746, 0]
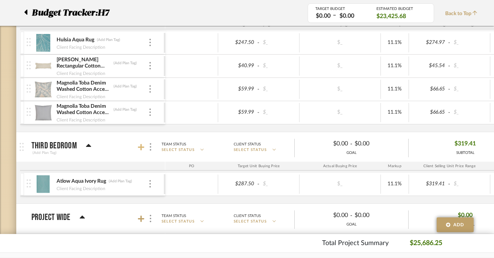
click at [143, 148] on icon at bounding box center [141, 147] width 7 height 7
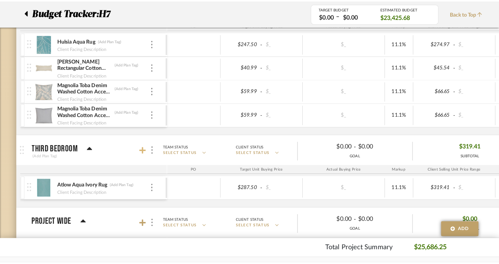
scroll to position [0, 0]
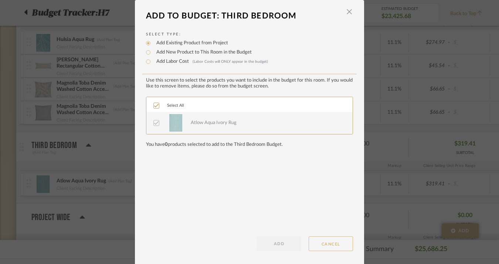
click at [318, 240] on button "CANCEL" at bounding box center [331, 244] width 44 height 15
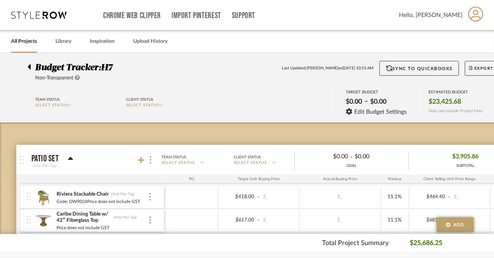
click at [29, 67] on icon at bounding box center [29, 66] width 3 height 5
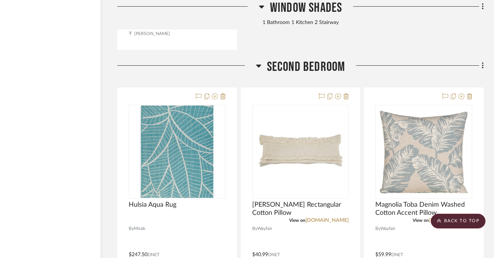
scroll to position [2932, 38]
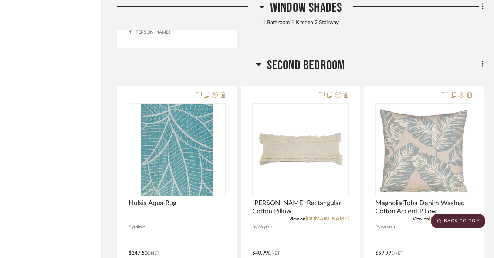
click at [471, 94] on icon at bounding box center [469, 95] width 5 height 6
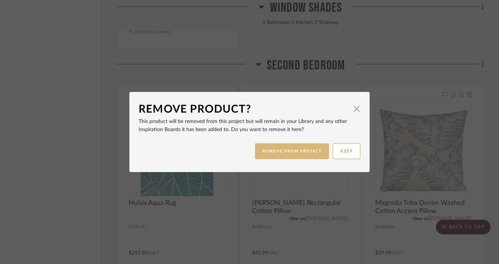
click at [315, 153] on button "REMOVE FROM PROJECT" at bounding box center [292, 151] width 74 height 16
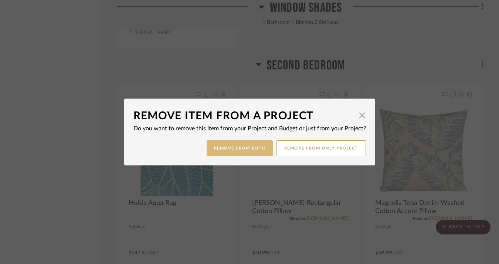
click at [254, 154] on button "Remove from Both" at bounding box center [240, 149] width 66 height 16
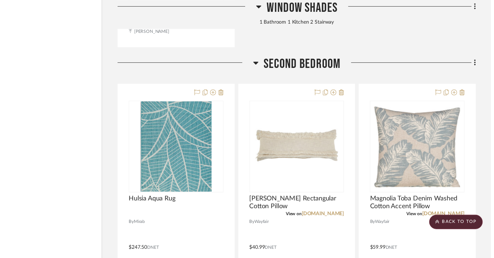
scroll to position [2932, 38]
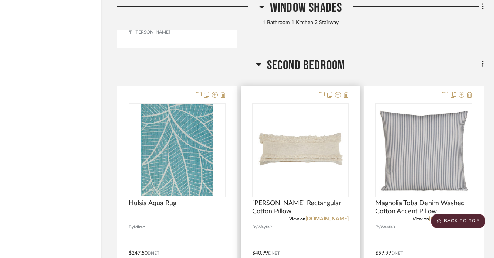
click at [349, 91] on div at bounding box center [300, 249] width 119 height 324
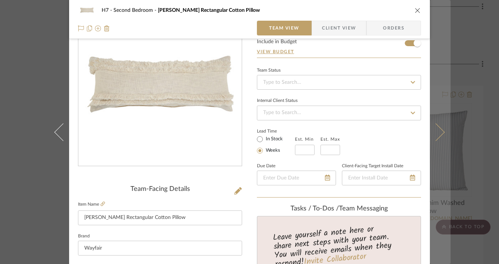
scroll to position [0, 0]
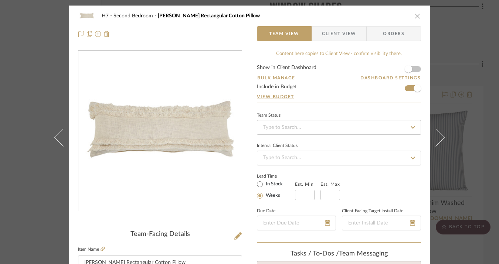
click at [415, 17] on icon "close" at bounding box center [418, 16] width 6 height 6
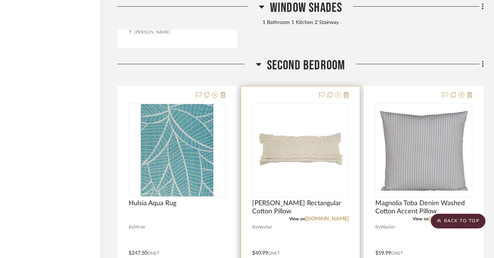
click at [338, 92] on icon at bounding box center [338, 95] width 6 height 6
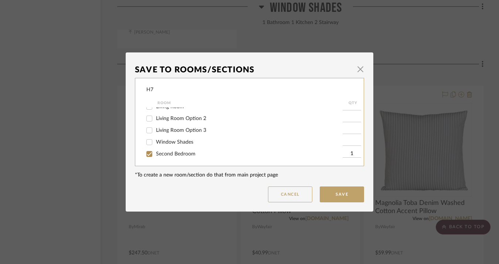
scroll to position [34, 0]
click at [358, 69] on span "button" at bounding box center [360, 69] width 15 height 15
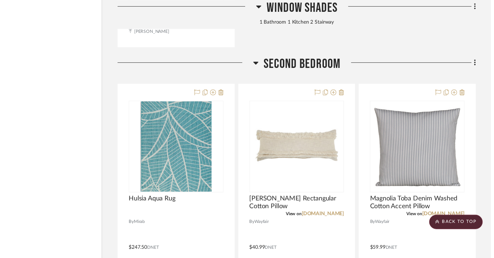
scroll to position [2932, 38]
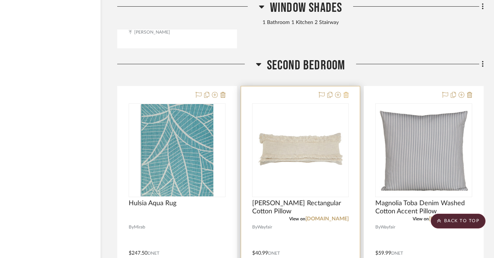
click at [347, 92] on icon at bounding box center [346, 95] width 5 height 6
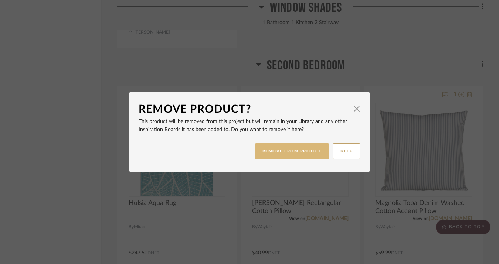
click at [298, 152] on button "REMOVE FROM PROJECT" at bounding box center [292, 151] width 74 height 16
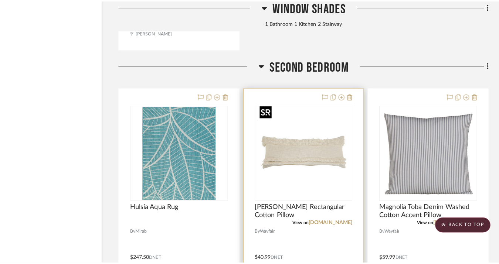
scroll to position [0, 0]
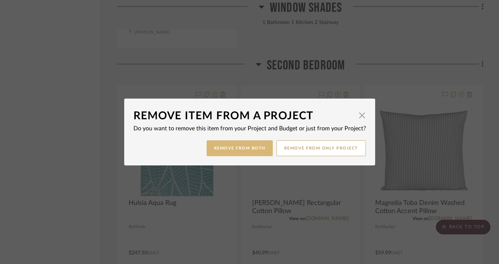
click at [249, 152] on button "Remove from Both" at bounding box center [240, 149] width 66 height 16
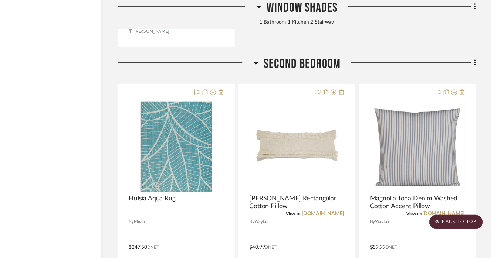
scroll to position [2932, 38]
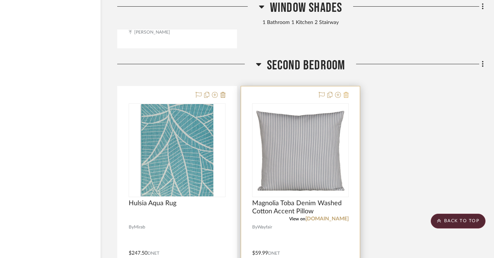
click at [344, 93] on icon at bounding box center [346, 95] width 5 height 6
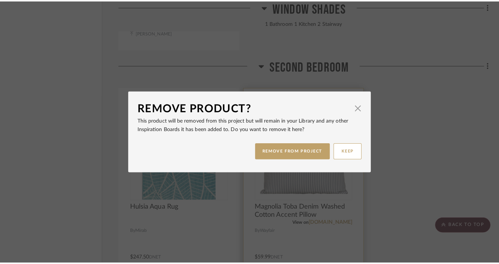
scroll to position [0, 0]
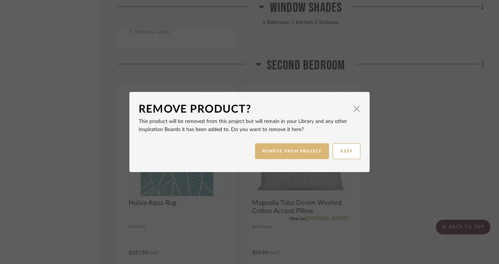
click at [295, 157] on button "REMOVE FROM PROJECT" at bounding box center [292, 151] width 74 height 16
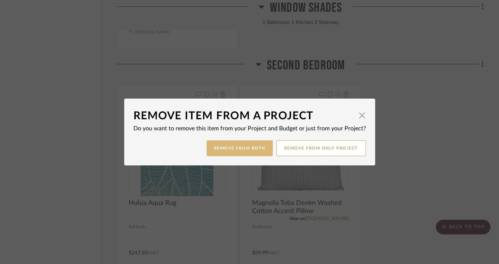
click at [260, 151] on button "Remove from Both" at bounding box center [240, 149] width 66 height 16
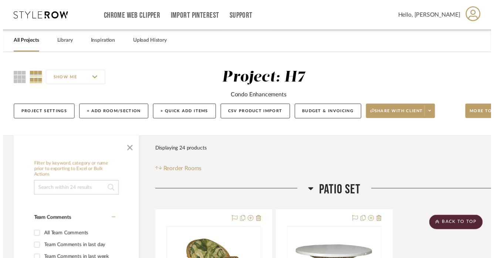
scroll to position [2932, 38]
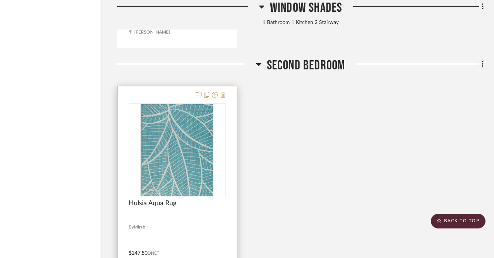
click at [224, 92] on icon at bounding box center [222, 95] width 5 height 6
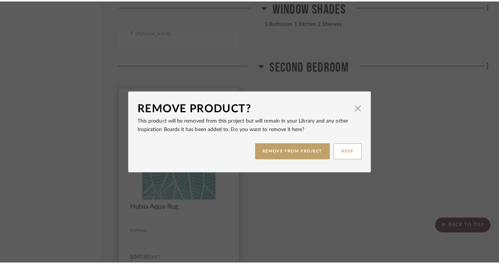
scroll to position [0, 0]
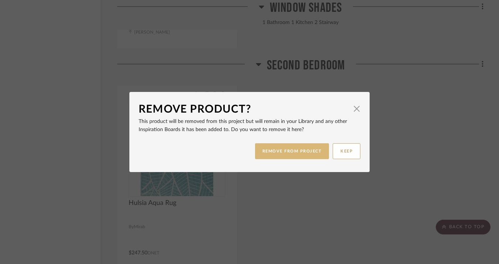
click at [287, 150] on button "REMOVE FROM PROJECT" at bounding box center [292, 151] width 74 height 16
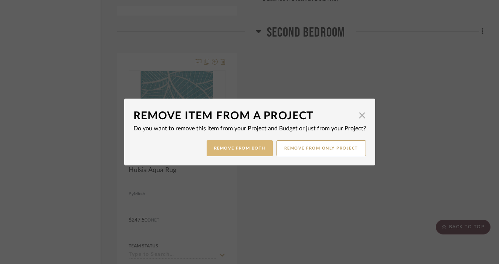
click at [252, 149] on button "Remove from Both" at bounding box center [240, 149] width 66 height 16
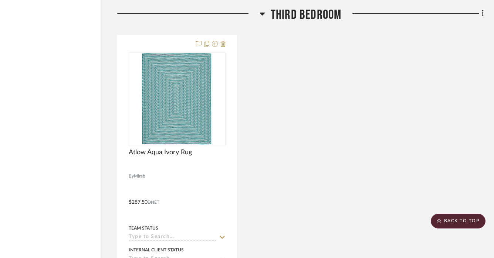
scroll to position [3032, 38]
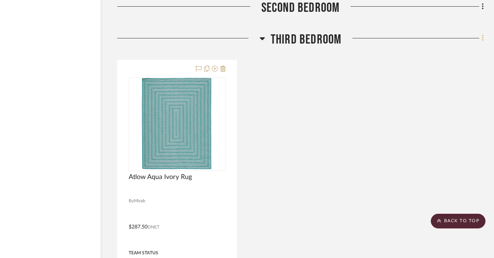
click at [483, 34] on icon at bounding box center [483, 38] width 2 height 8
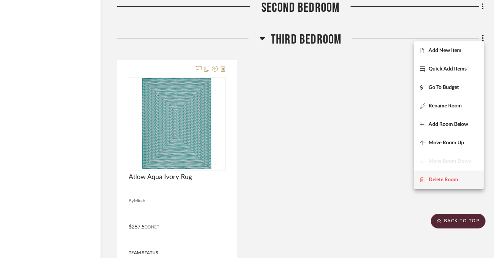
click at [428, 178] on fa-icon at bounding box center [424, 180] width 9 height 5
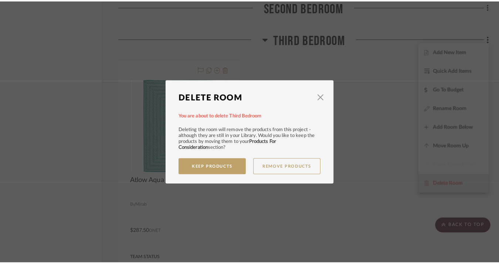
scroll to position [0, 0]
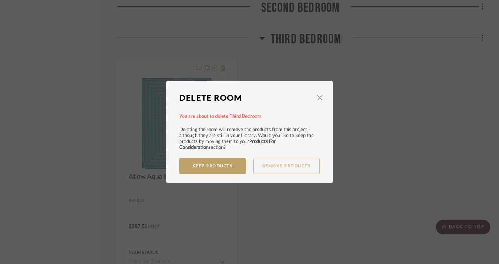
click at [261, 168] on button "Remove Products" at bounding box center [286, 166] width 67 height 16
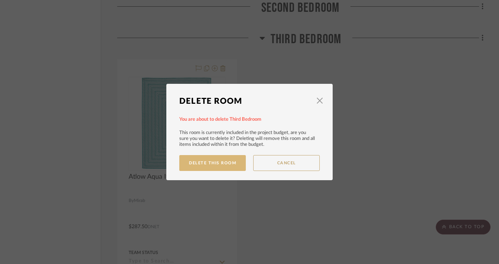
click at [229, 164] on button "Delete This Room" at bounding box center [212, 163] width 67 height 16
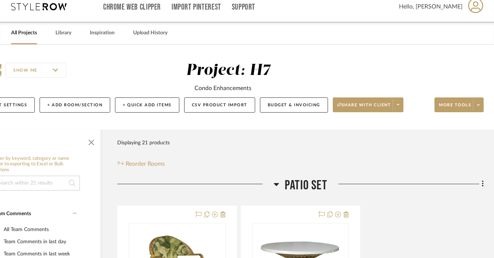
scroll to position [0, 38]
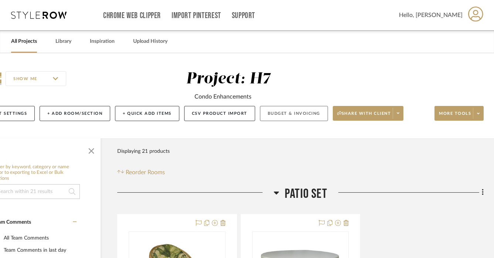
click at [270, 114] on button "Budget & Invoicing" at bounding box center [294, 113] width 68 height 15
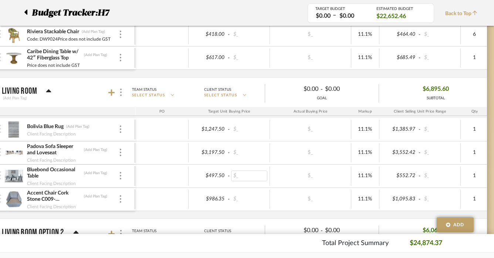
scroll to position [170, 30]
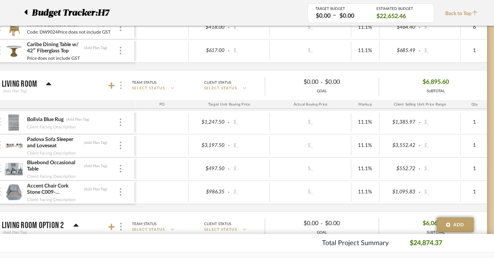
click at [120, 85] on img at bounding box center [120, 85] width 1 height 7
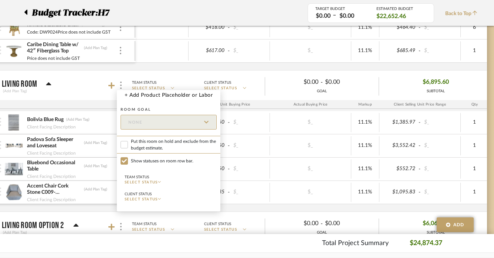
click at [140, 148] on span "Put this room on hold and exclude from the budget estimate." at bounding box center [174, 144] width 86 height 13
click at [128, 148] on input "Put this room on hold and exclude from the budget estimate." at bounding box center [124, 144] width 7 height 7
checkbox input "true"
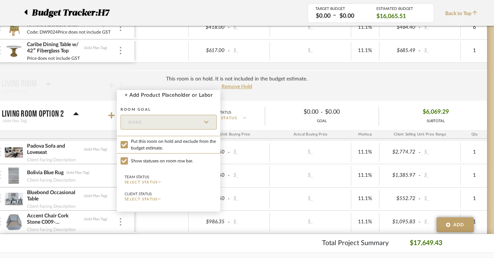
click at [98, 111] on div at bounding box center [247, 129] width 494 height 258
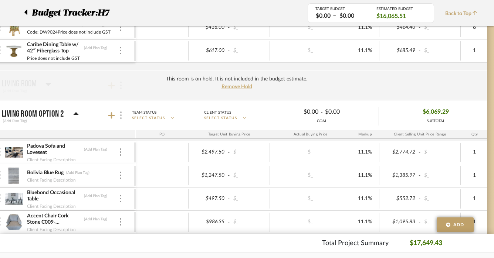
click at [124, 116] on div at bounding box center [121, 116] width 8 height 10
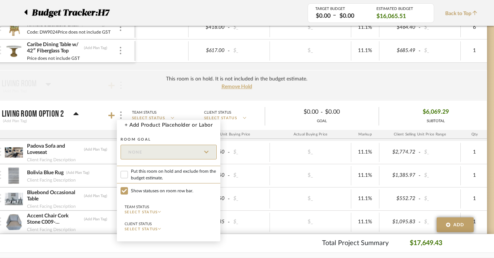
click at [155, 179] on span "Put this room on hold and exclude from the budget estimate." at bounding box center [174, 174] width 86 height 13
click at [128, 179] on input "Put this room on hold and exclude from the budget estimate." at bounding box center [124, 174] width 7 height 7
checkbox input "true"
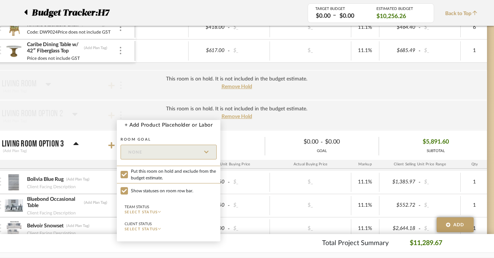
click at [358, 95] on div at bounding box center [247, 129] width 494 height 258
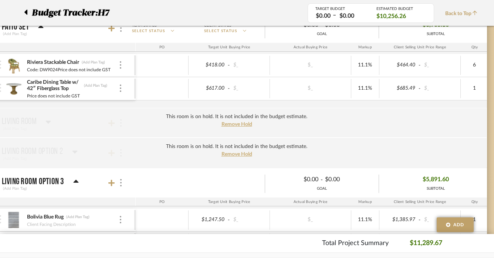
scroll to position [0, 30]
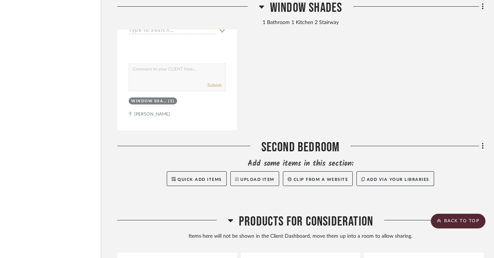
scroll to position [2852, 38]
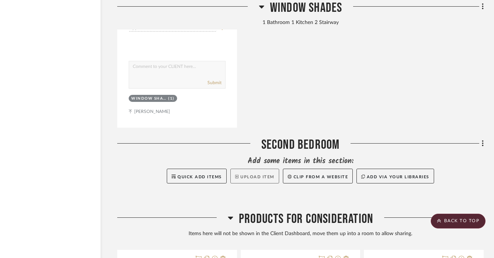
click at [264, 172] on button "Upload Item" at bounding box center [254, 176] width 49 height 15
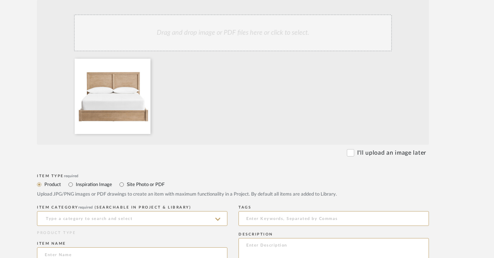
scroll to position [171, 33]
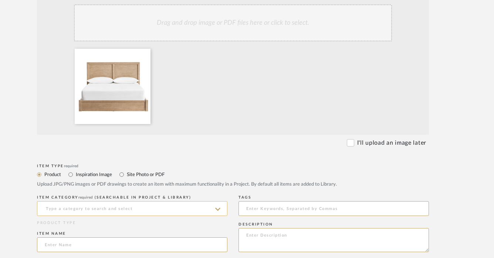
click at [166, 211] on input at bounding box center [132, 209] width 190 height 15
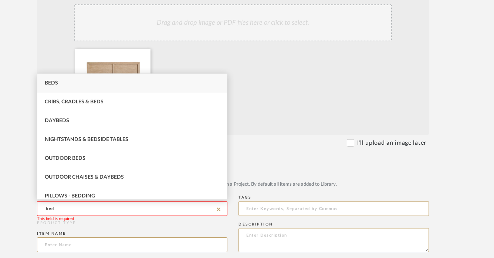
click at [118, 85] on div "Beds" at bounding box center [132, 83] width 190 height 19
type input "Beds"
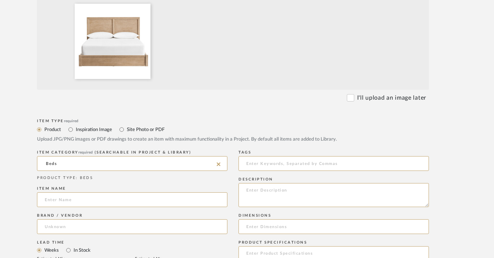
scroll to position [234, 33]
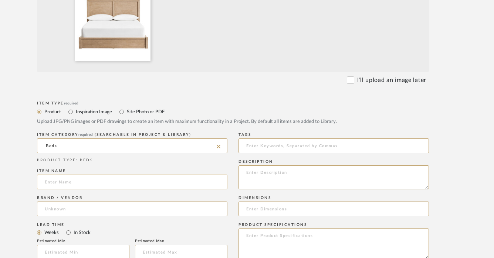
click at [80, 184] on input at bounding box center [132, 182] width 190 height 15
type input "B"
type input "H7 Custom Bed"
click at [76, 207] on input at bounding box center [132, 209] width 190 height 15
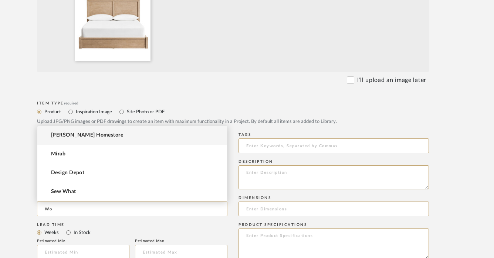
type input "W"
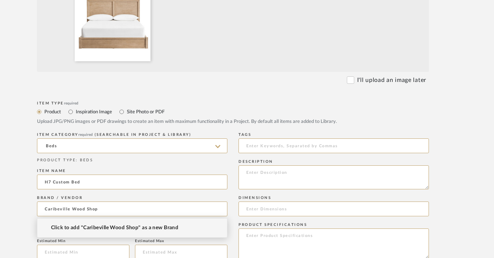
type input "Caribeville Wood Shop"
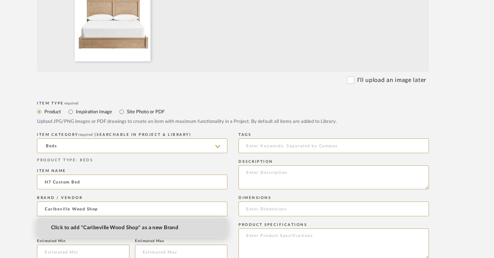
click at [86, 227] on span "Click to add "Caribeville Wood Shop" as a new Brand" at bounding box center [114, 228] width 127 height 6
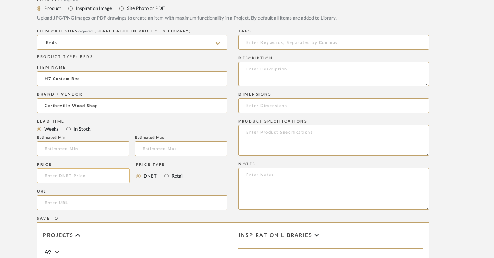
scroll to position [339, 33]
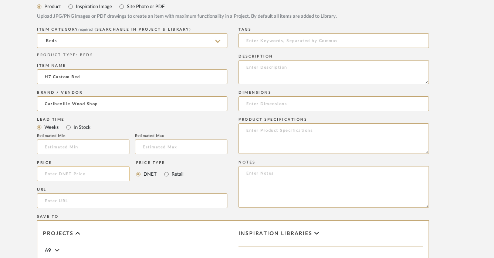
click at [90, 177] on input at bounding box center [83, 174] width 93 height 15
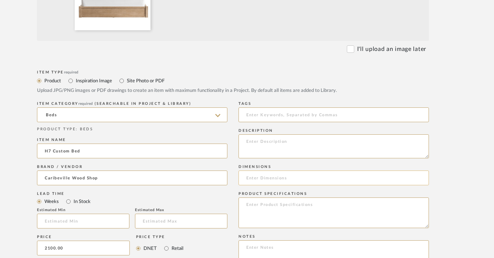
scroll to position [277, 33]
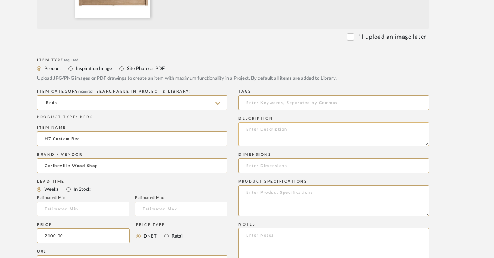
click at [256, 134] on textarea at bounding box center [334, 134] width 190 height 24
type input "$2,100.00"
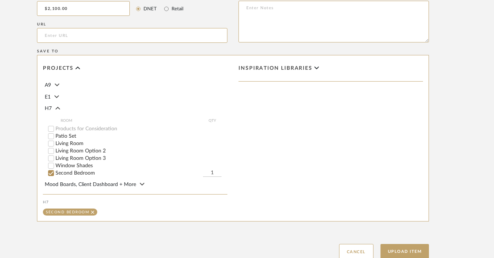
scroll to position [559, 33]
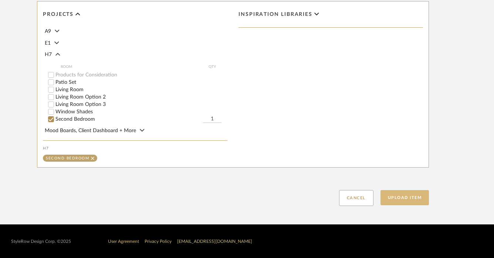
type textarea "King Bed"
click at [392, 194] on button "Upload Item" at bounding box center [405, 197] width 49 height 15
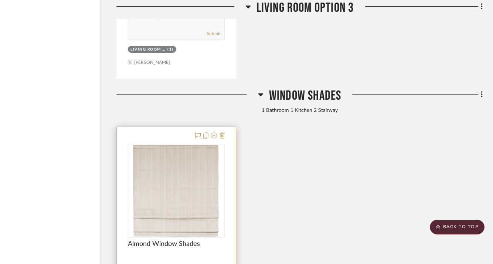
scroll to position [2532, 39]
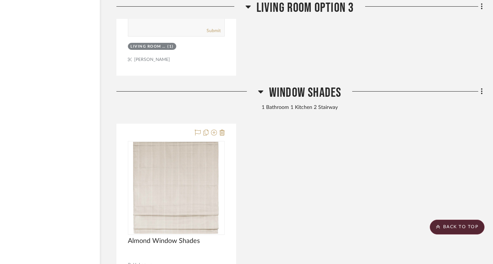
click at [481, 89] on icon at bounding box center [481, 91] width 1 height 6
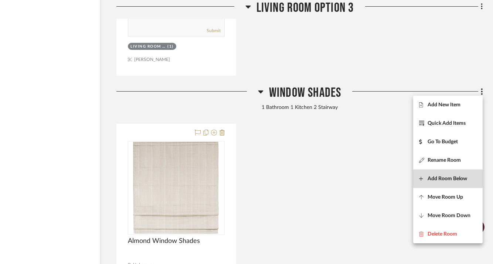
click at [444, 181] on span "Add Room Below" at bounding box center [448, 179] width 40 height 6
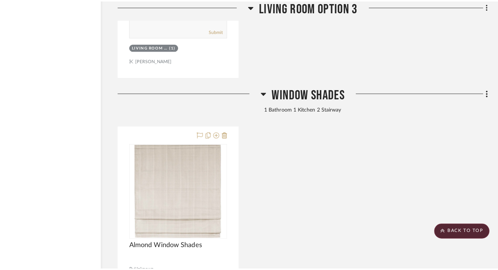
scroll to position [0, 0]
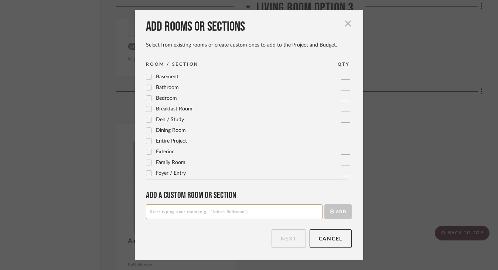
click at [265, 213] on input at bounding box center [234, 211] width 177 height 15
type input "C"
type input "Wooden Panel and Rods"
click at [338, 212] on button "Add" at bounding box center [338, 211] width 27 height 15
click at [290, 240] on button "Next" at bounding box center [289, 239] width 34 height 18
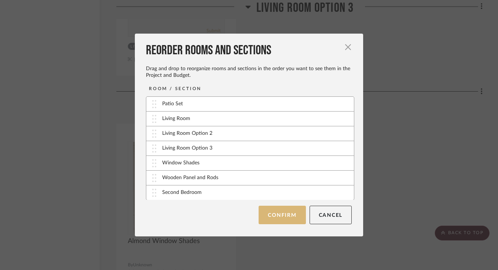
click at [292, 216] on button "Confirm" at bounding box center [282, 215] width 47 height 18
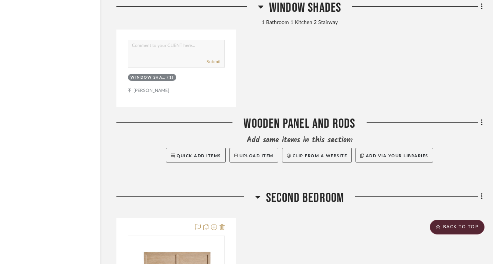
scroll to position [2875, 39]
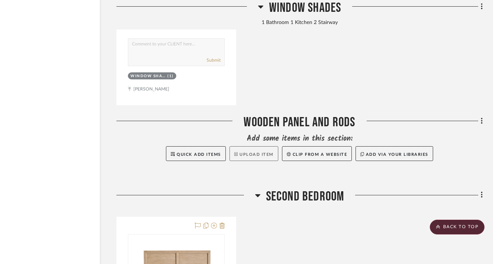
click at [265, 152] on button "Upload Item" at bounding box center [254, 153] width 49 height 15
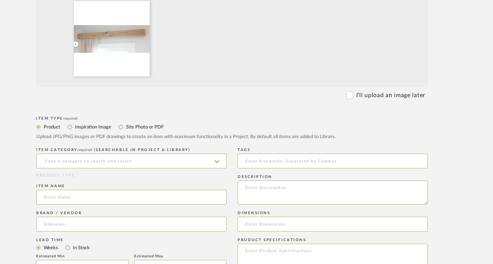
scroll to position [220, 34]
click at [214, 161] on icon at bounding box center [216, 161] width 5 height 6
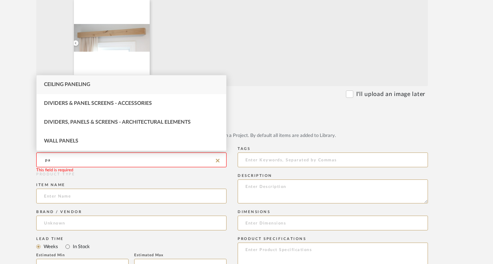
type input "p"
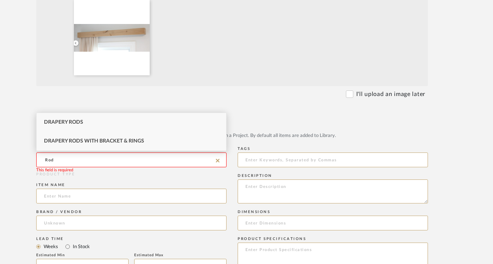
click at [195, 140] on div "Drapery Rods with Bracket & Rings" at bounding box center [132, 141] width 190 height 19
type input "Drapery Rods with Bracket & Rings"
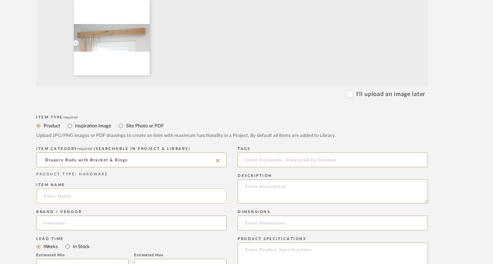
click at [157, 200] on input at bounding box center [131, 196] width 190 height 15
type input "H7 Custom Window Panel and Rods"
click at [155, 220] on input at bounding box center [131, 223] width 190 height 15
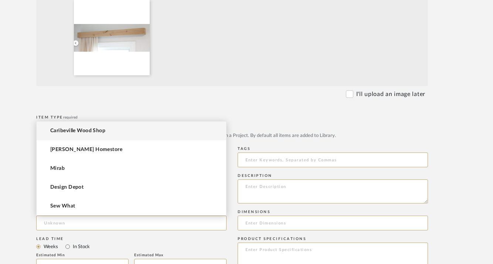
click at [162, 130] on mat-option "Caribeville Wood Shop" at bounding box center [132, 131] width 190 height 19
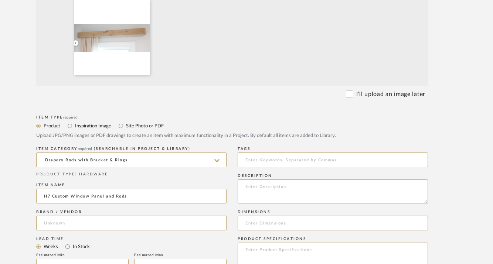
type input "Caribeville Wood Shop"
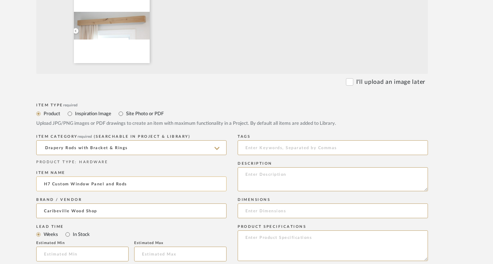
scroll to position [249, 34]
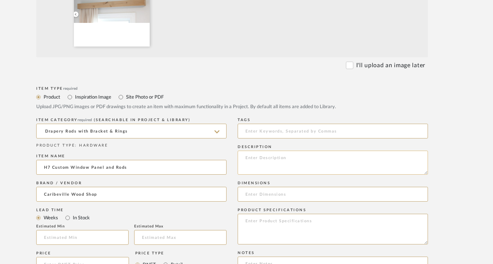
click at [248, 159] on textarea at bounding box center [333, 163] width 190 height 24
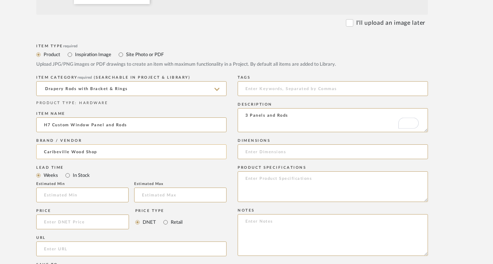
scroll to position [292, 34]
type textarea "3 Panels and Rods"
click at [101, 225] on input at bounding box center [82, 221] width 93 height 15
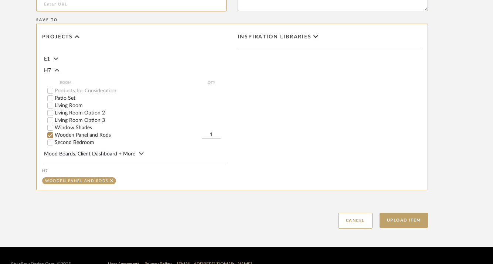
scroll to position [554, 34]
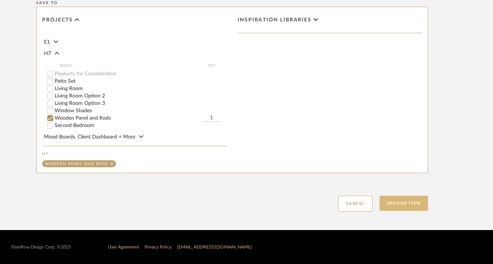
type input "$828.00"
click at [390, 204] on button "Upload Item" at bounding box center [404, 203] width 49 height 15
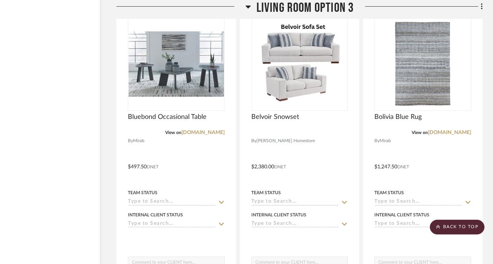
scroll to position [1934, 39]
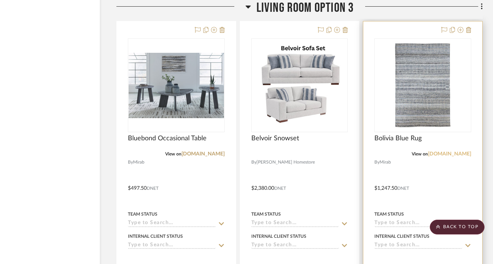
click at [453, 153] on link "[DOMAIN_NAME]" at bounding box center [449, 154] width 43 height 5
click at [416, 113] on img "0" at bounding box center [423, 85] width 92 height 92
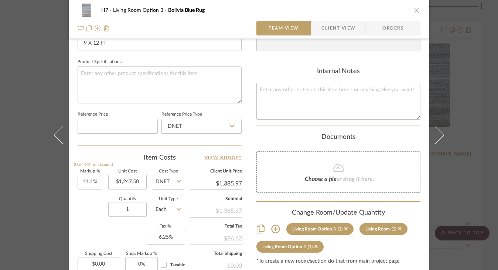
scroll to position [337, 0]
